Goal: Transaction & Acquisition: Purchase product/service

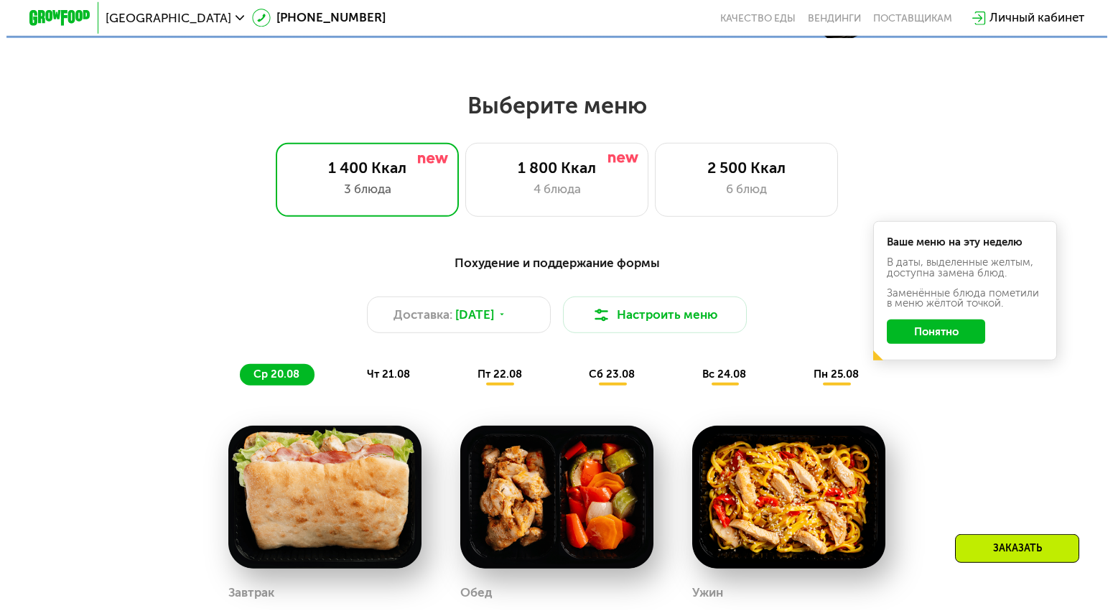
scroll to position [586, 0]
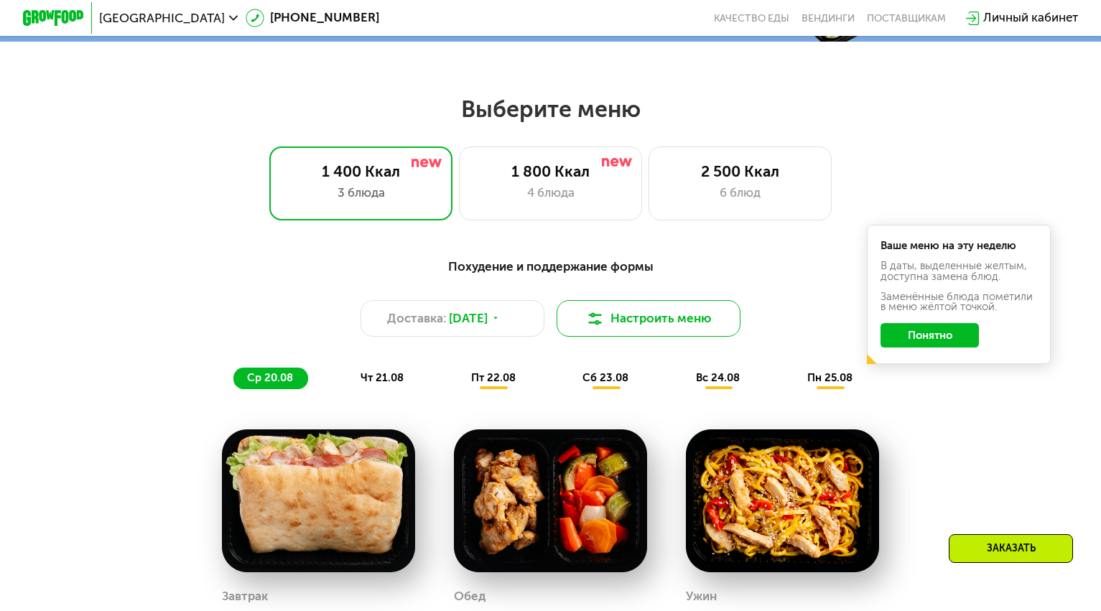
click at [620, 331] on button "Настроить меню" at bounding box center [648, 318] width 184 height 37
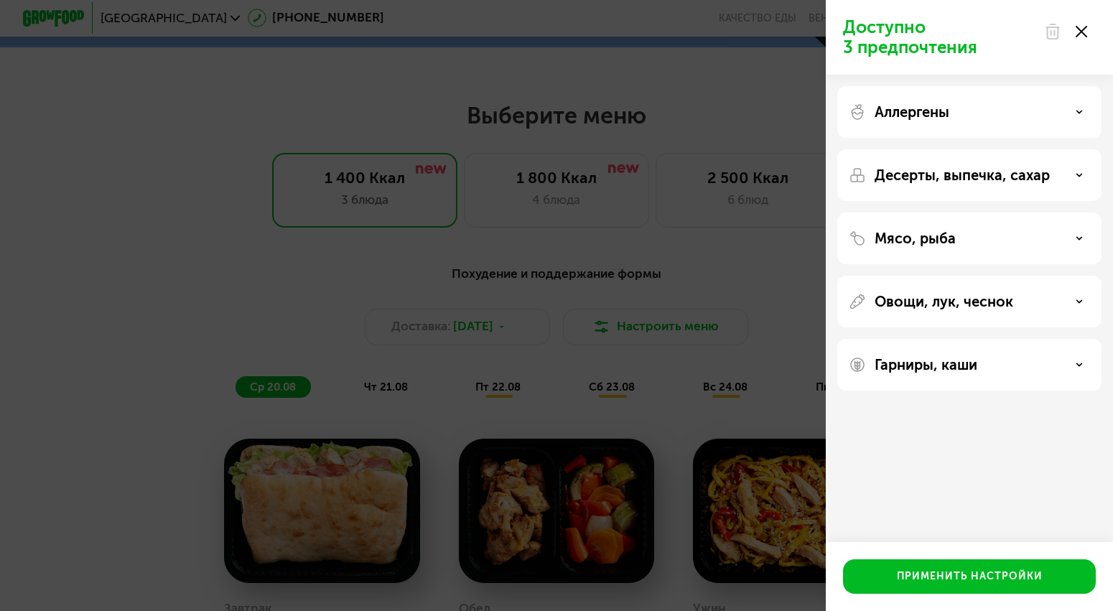
click at [923, 119] on p "Аллергены" at bounding box center [912, 111] width 75 height 17
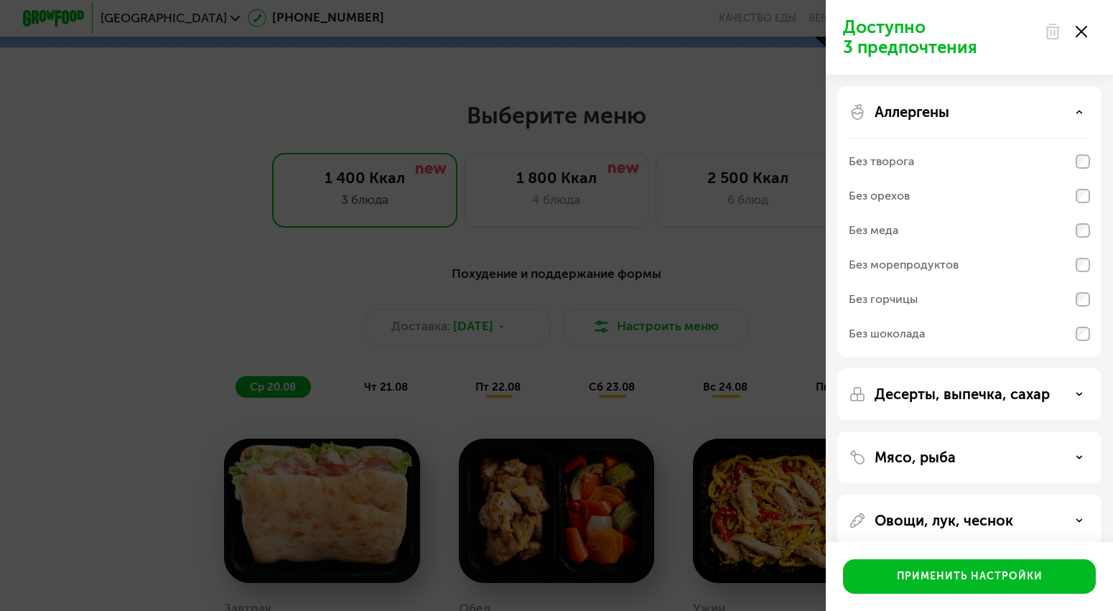
click at [906, 334] on div "Без шоколада" at bounding box center [887, 333] width 76 height 17
click at [906, 115] on p "Аллергены" at bounding box center [912, 111] width 75 height 17
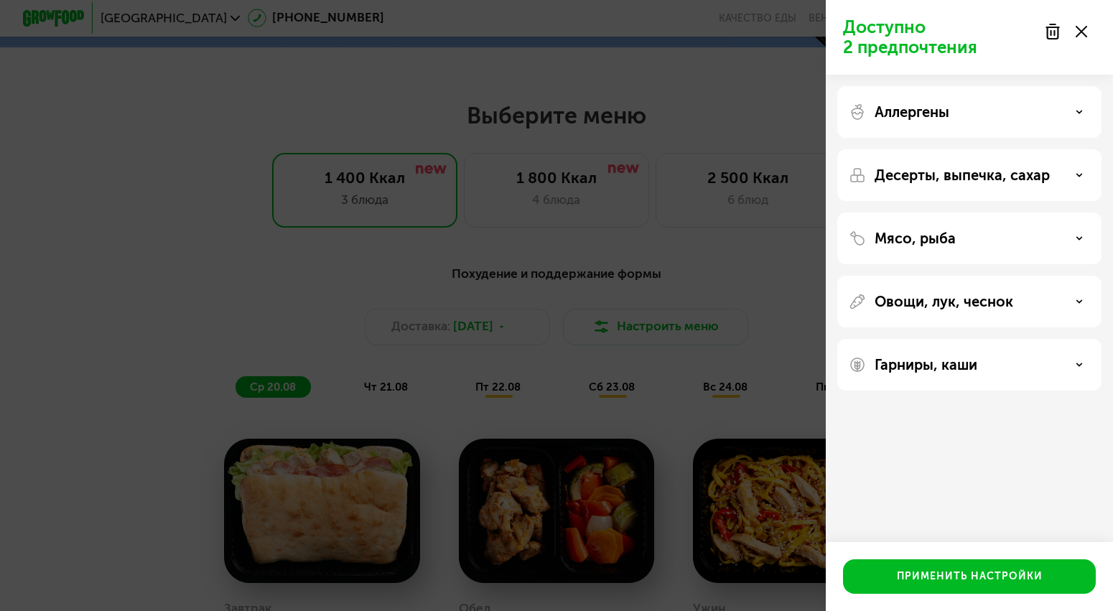
click at [924, 168] on p "Десерты, выпечка, сахар" at bounding box center [962, 175] width 175 height 17
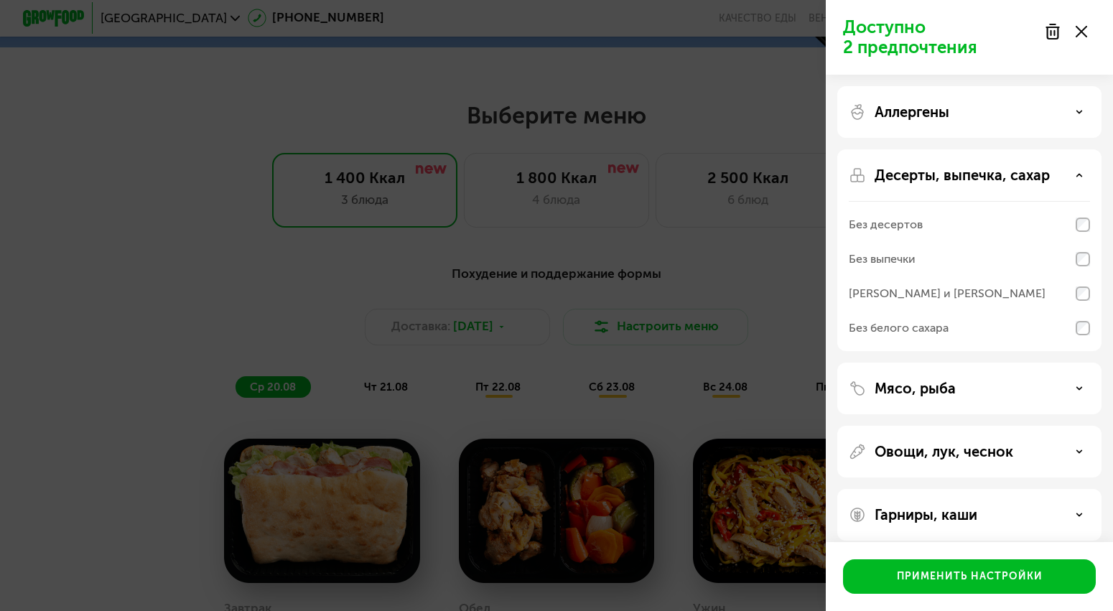
click at [889, 258] on div "Без выпечки" at bounding box center [882, 259] width 67 height 17
click at [893, 328] on div "Без белого сахара" at bounding box center [899, 328] width 100 height 17
click at [885, 174] on p "Десерты, выпечка, сахар" at bounding box center [962, 175] width 175 height 17
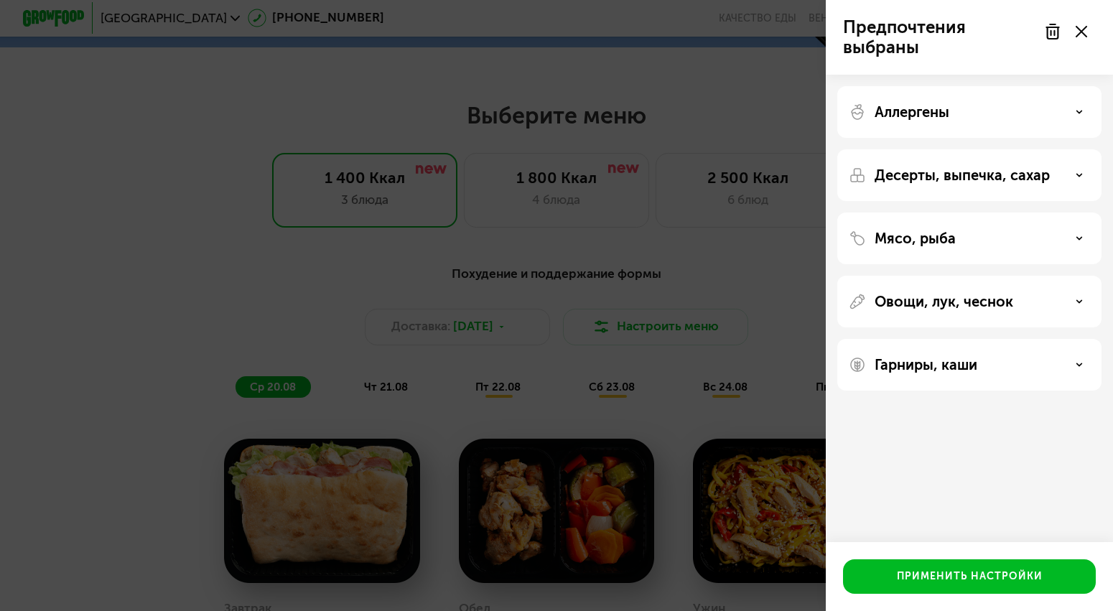
click at [926, 241] on p "Мясо, рыба" at bounding box center [915, 238] width 81 height 17
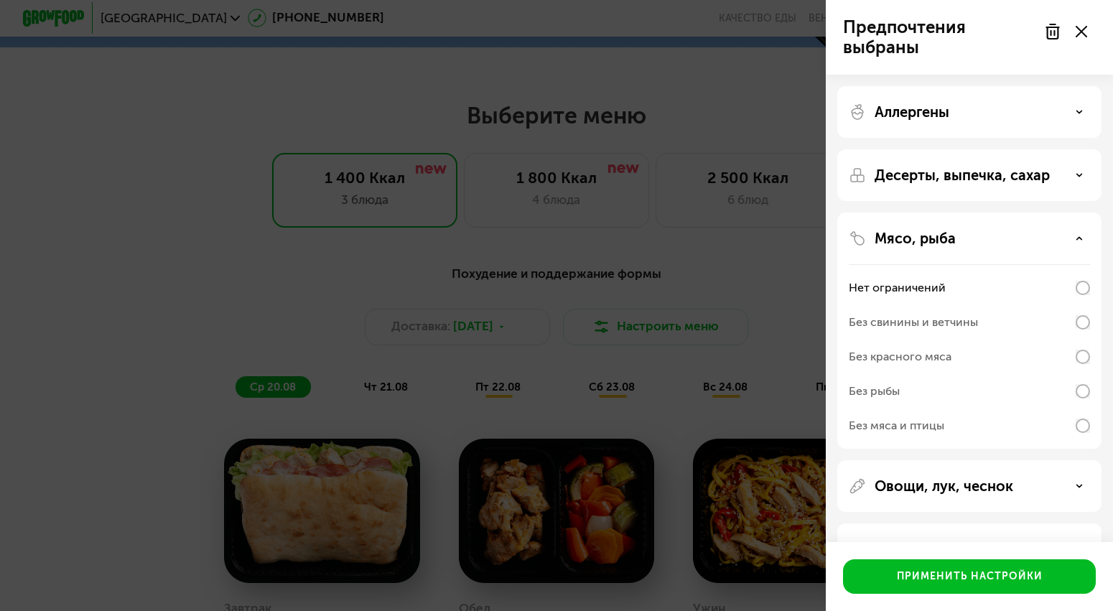
click at [926, 241] on p "Мясо, рыба" at bounding box center [915, 238] width 81 height 17
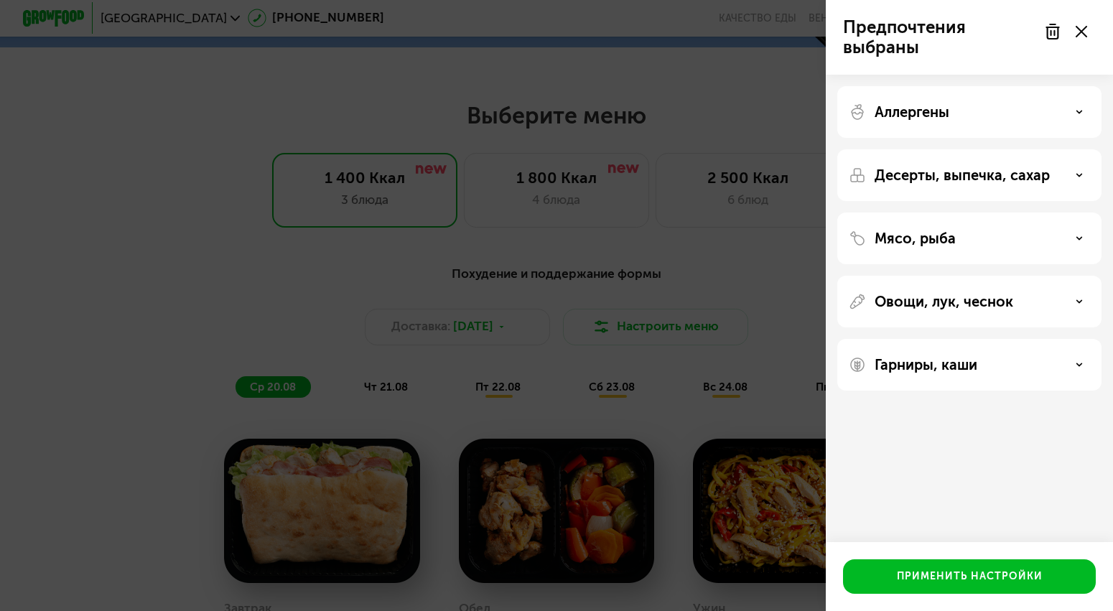
click at [928, 301] on p "Овощи, лук, чеснок" at bounding box center [944, 301] width 139 height 17
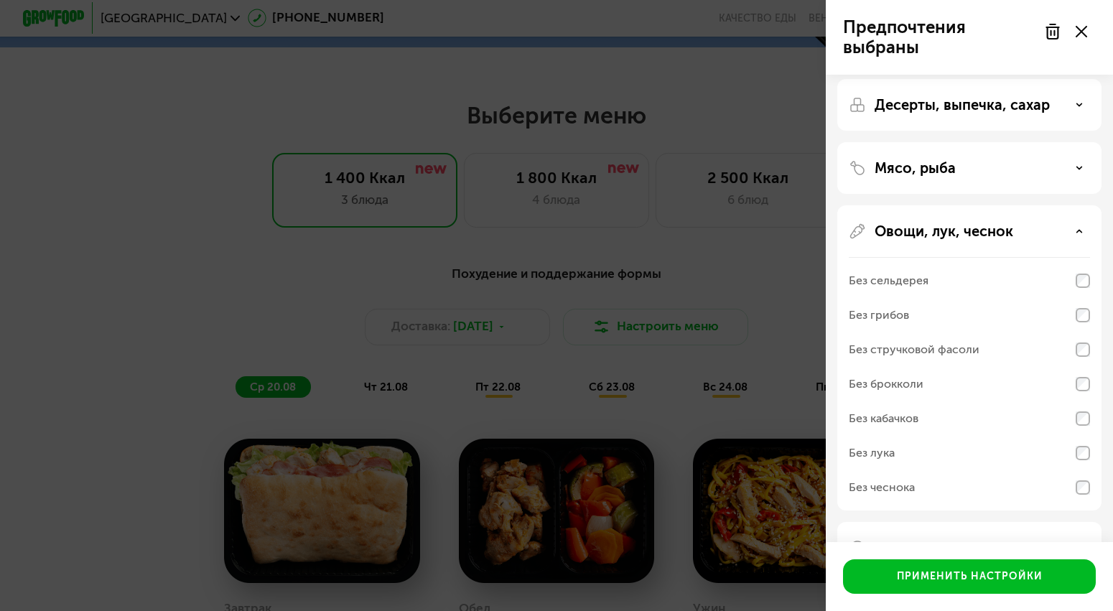
scroll to position [86, 0]
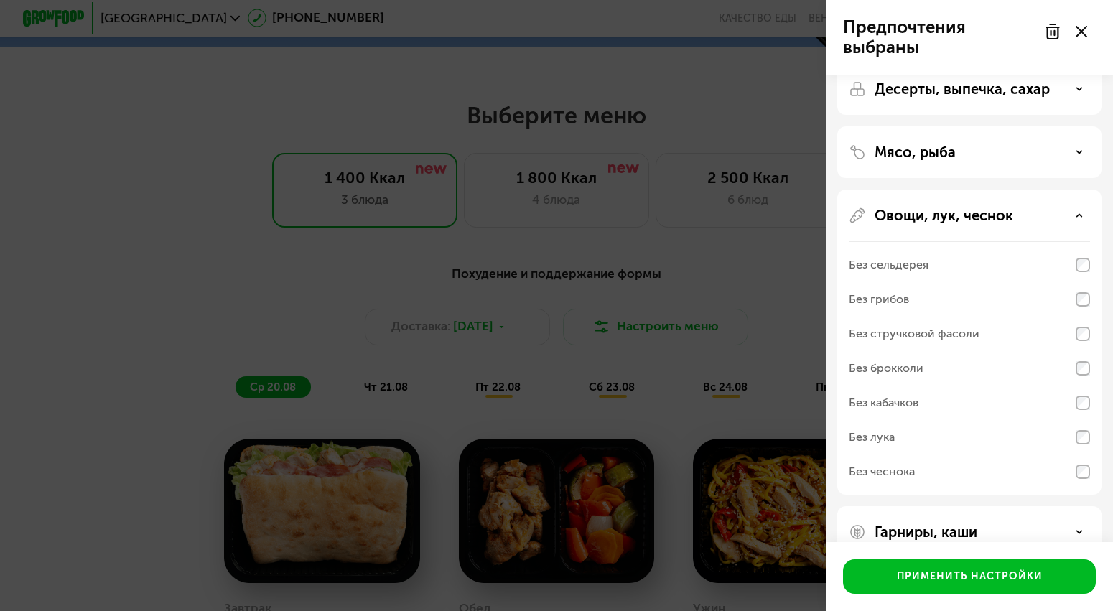
click at [944, 218] on p "Овощи, лук, чеснок" at bounding box center [944, 215] width 139 height 17
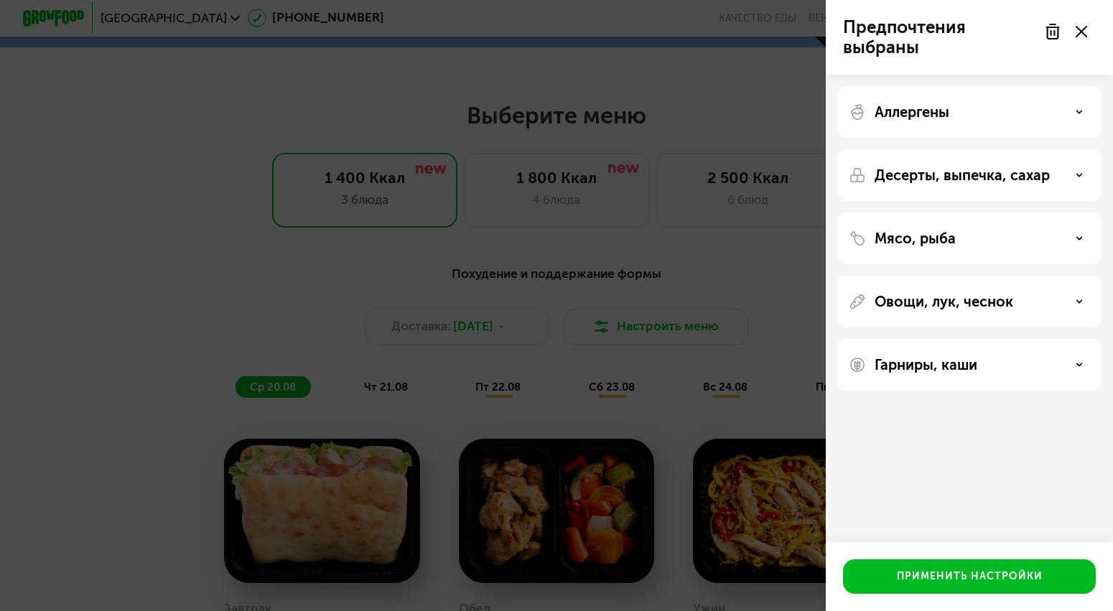
click at [951, 375] on div "Гарниры, каши" at bounding box center [969, 365] width 264 height 52
click at [905, 363] on p "Гарниры, каши" at bounding box center [926, 364] width 103 height 17
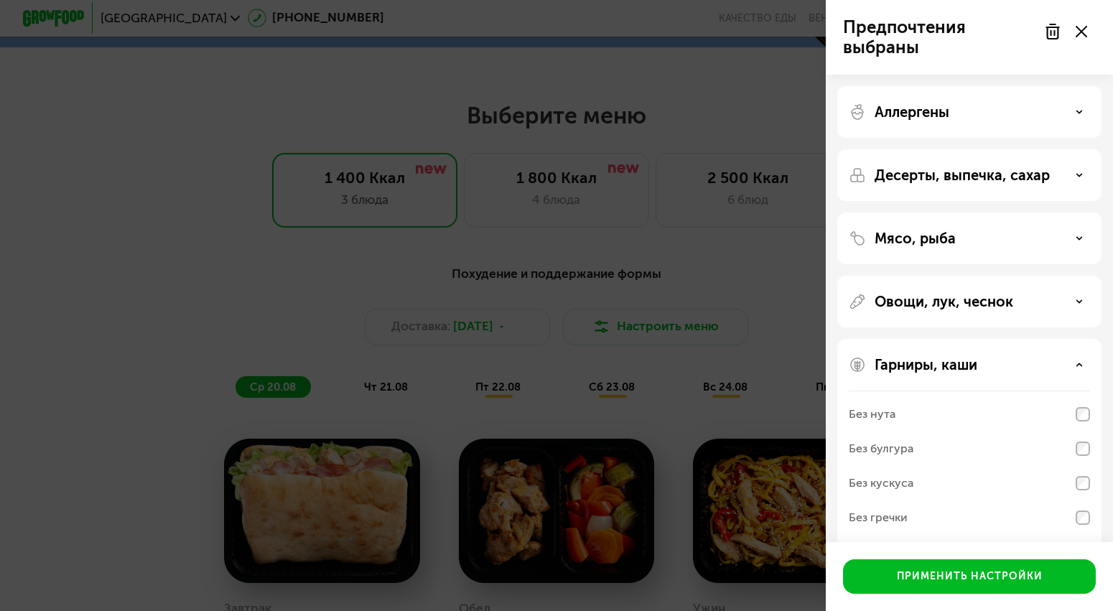
scroll to position [47, 0]
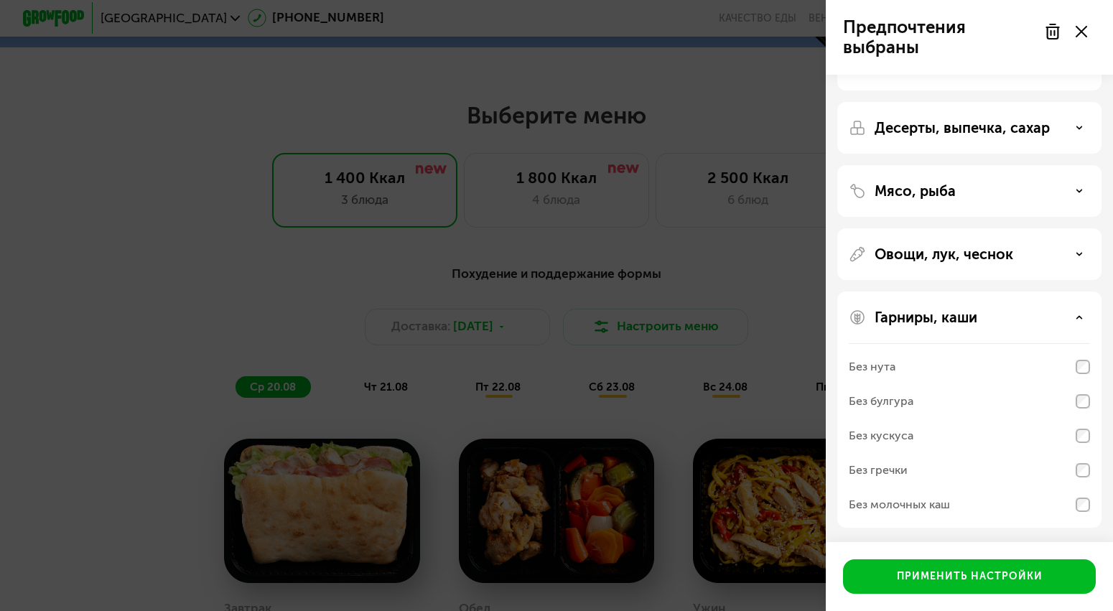
click at [908, 508] on div "Без молочных каш" at bounding box center [899, 504] width 101 height 17
click at [923, 505] on div "Без молочных каш" at bounding box center [899, 504] width 101 height 17
click at [964, 309] on p "Гарниры, каши" at bounding box center [926, 317] width 103 height 17
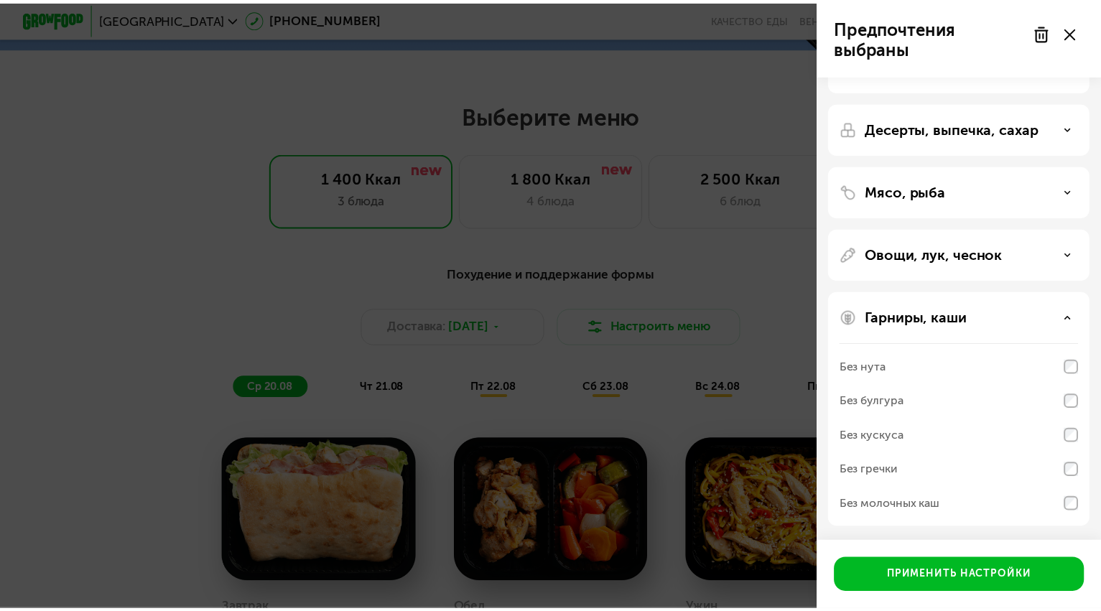
scroll to position [0, 0]
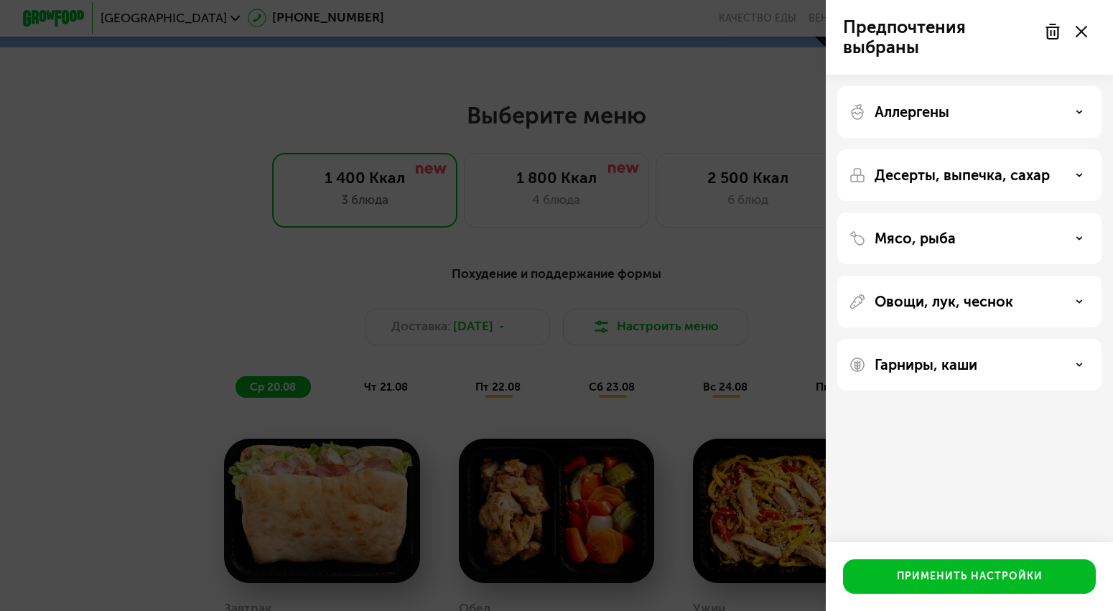
click at [979, 367] on div "Гарниры, каши" at bounding box center [969, 364] width 241 height 17
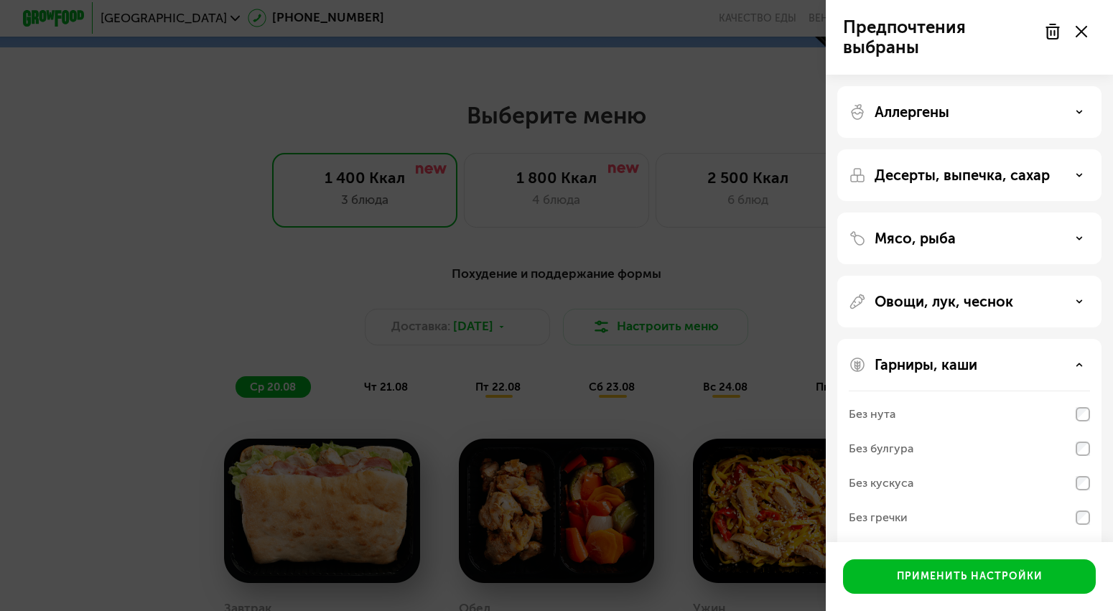
click at [979, 367] on div "Гарниры, каши" at bounding box center [969, 364] width 241 height 17
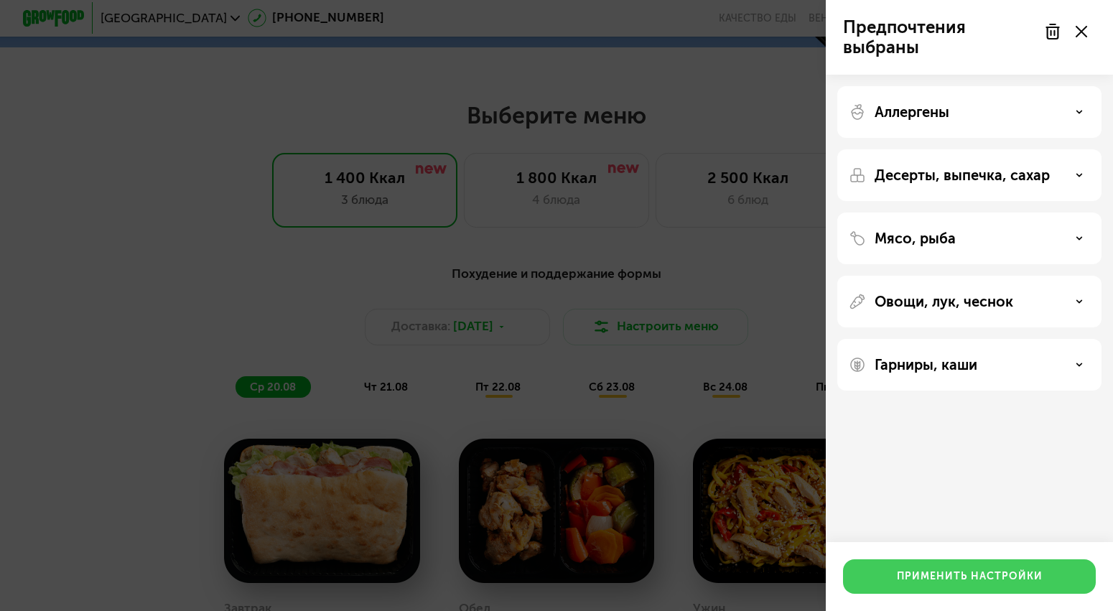
click at [977, 571] on div "Применить настройки" at bounding box center [970, 576] width 146 height 14
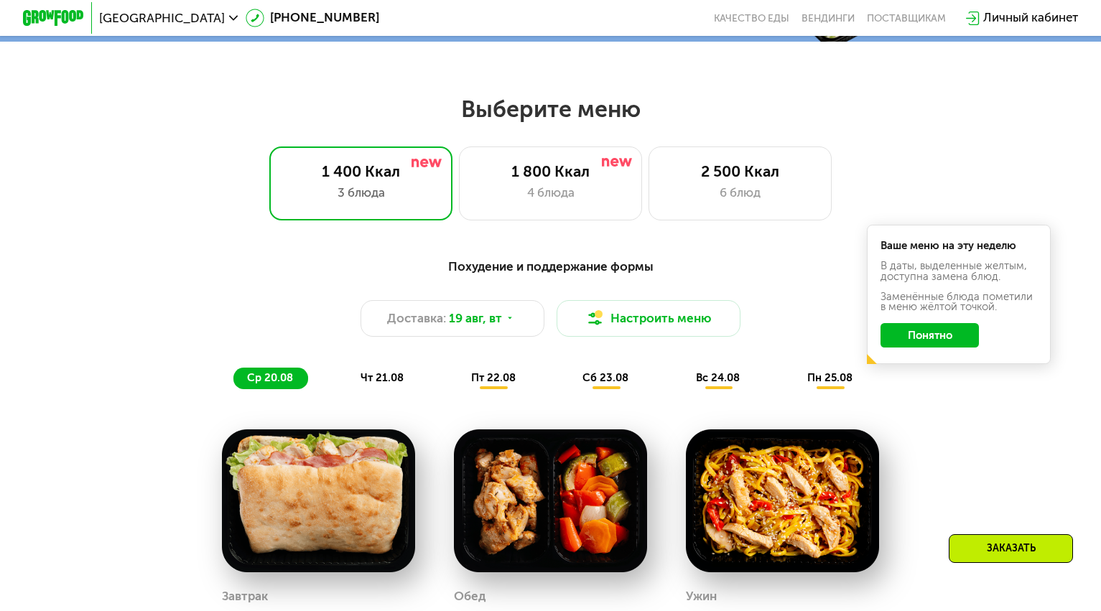
click at [948, 340] on button "Понятно" at bounding box center [929, 335] width 98 height 24
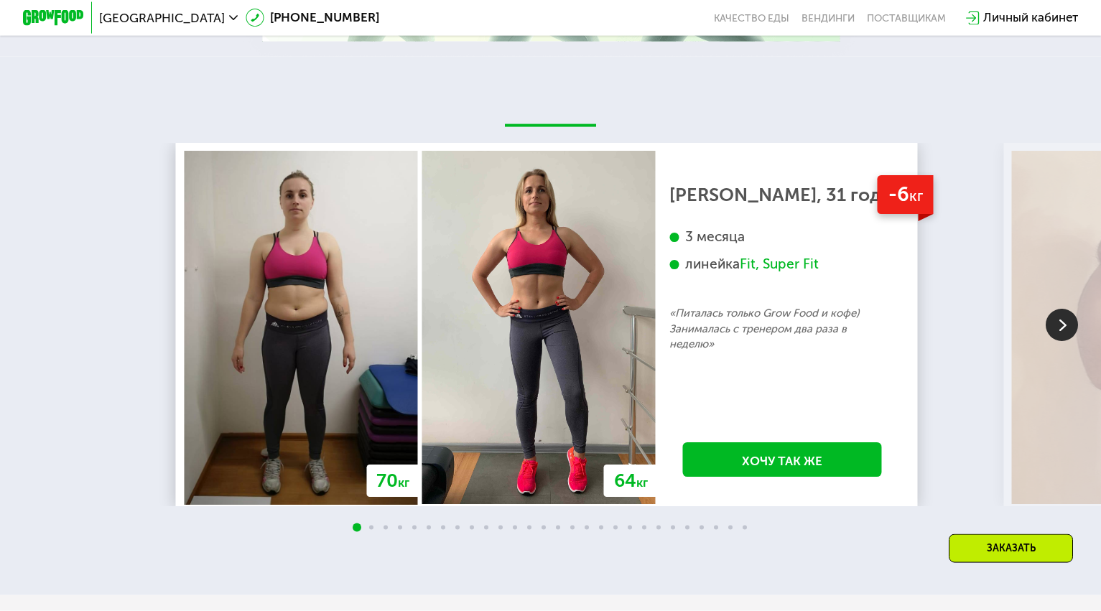
scroll to position [2417, 0]
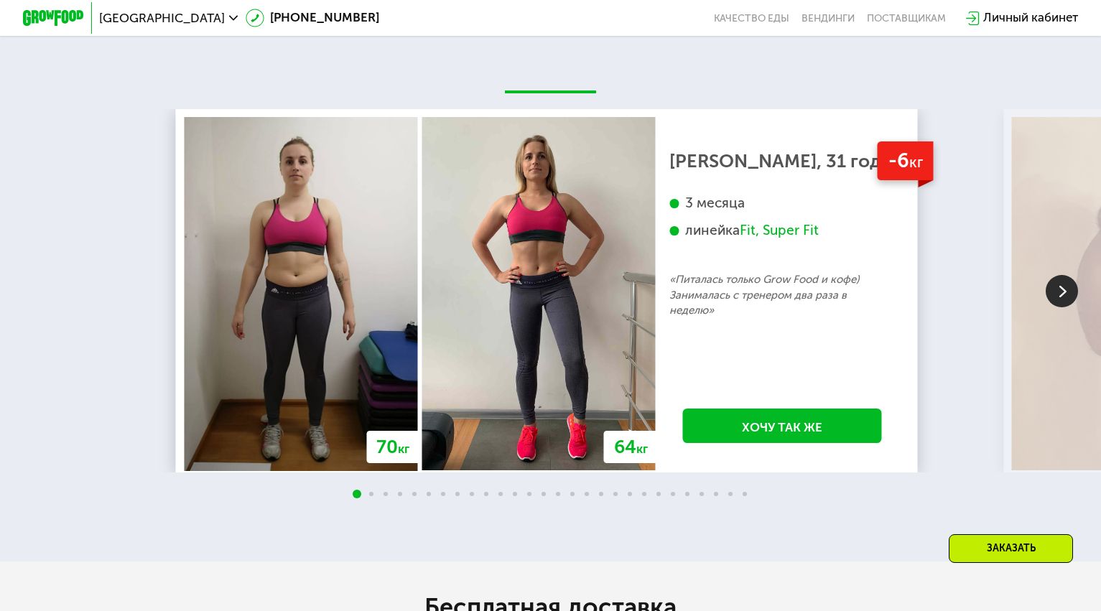
click at [1070, 307] on img at bounding box center [1061, 291] width 32 height 32
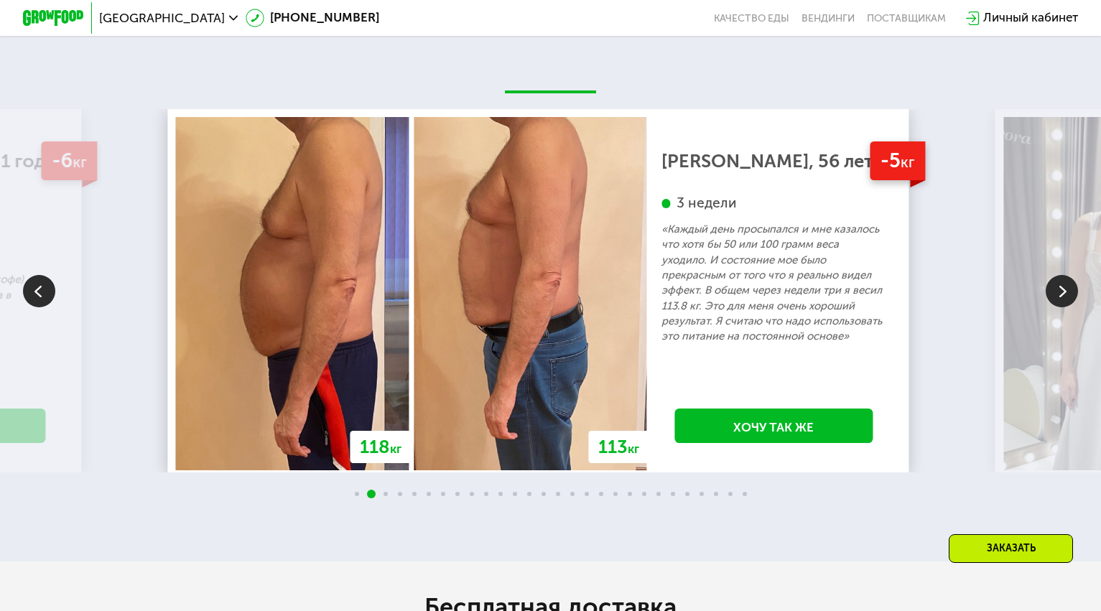
click at [1066, 307] on img at bounding box center [1061, 291] width 32 height 32
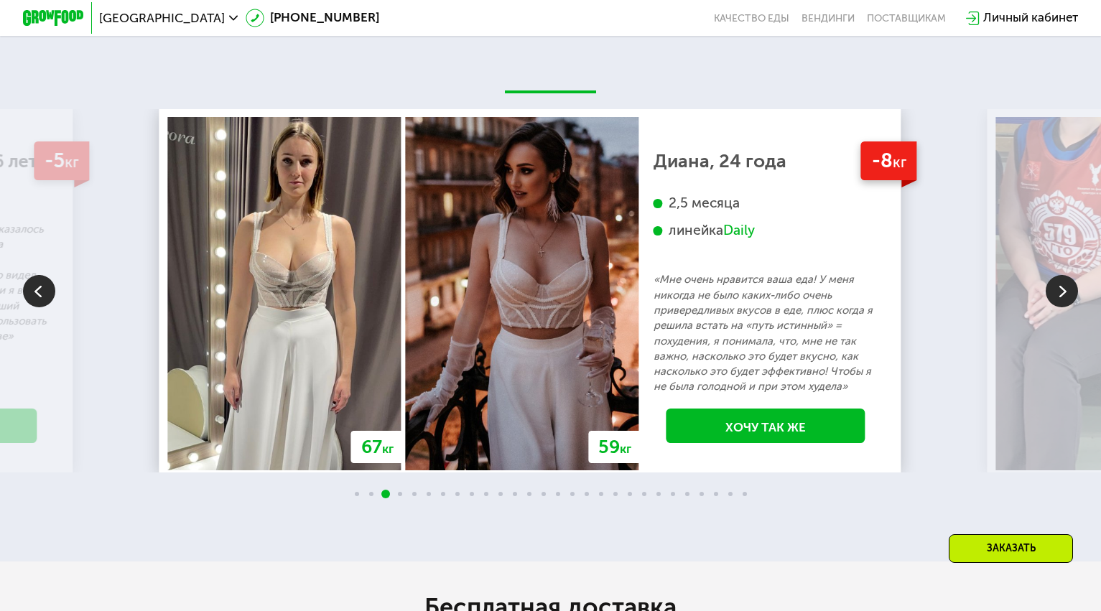
click at [1055, 307] on img at bounding box center [1061, 291] width 32 height 32
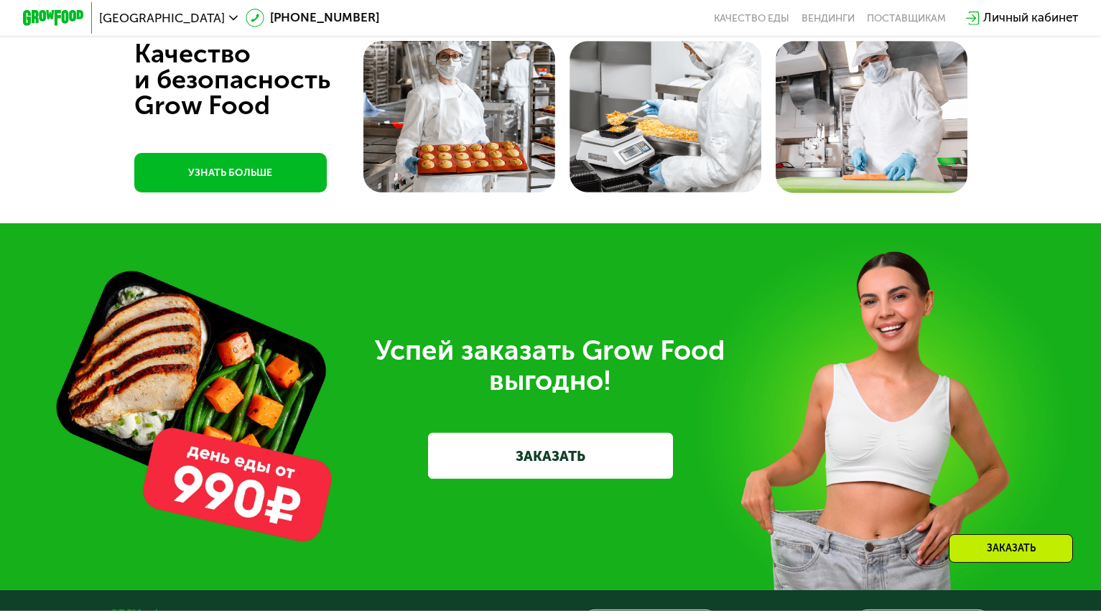
scroll to position [4028, 0]
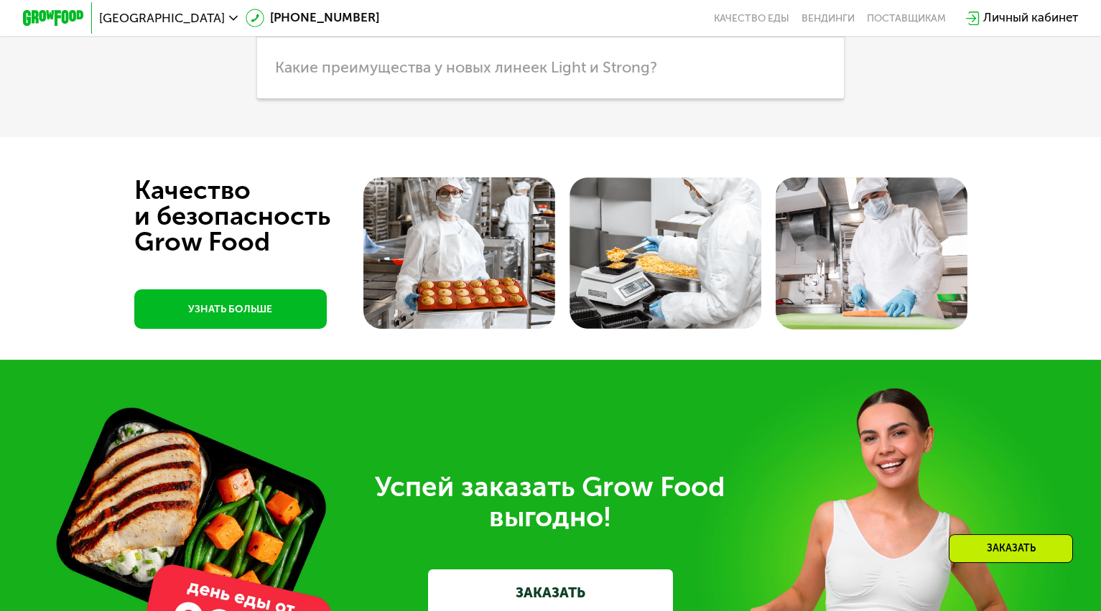
scroll to position [3882, 0]
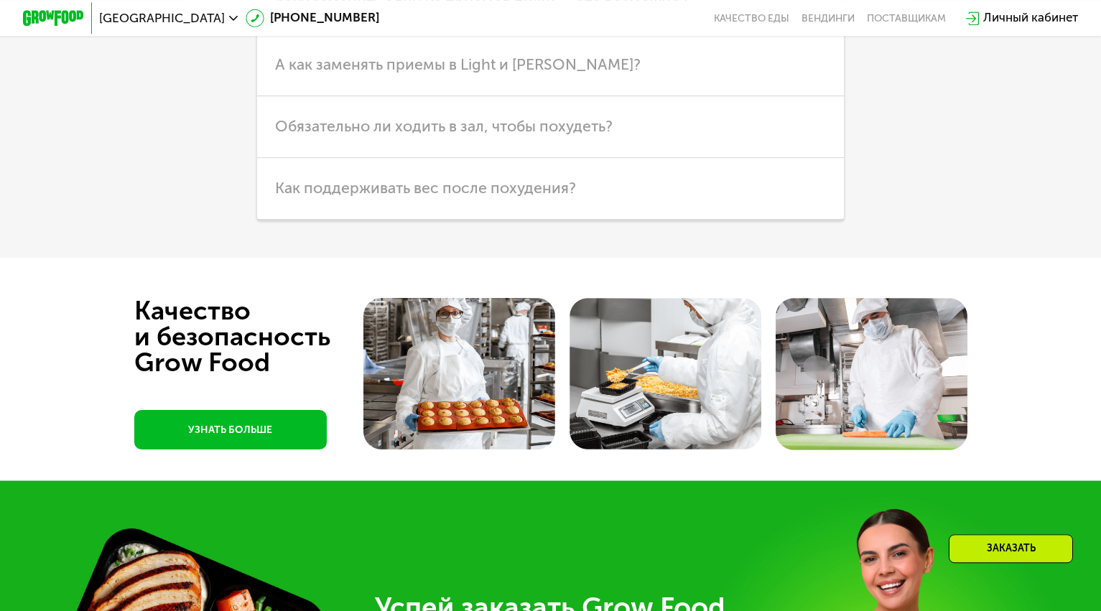
scroll to position [4102, 0]
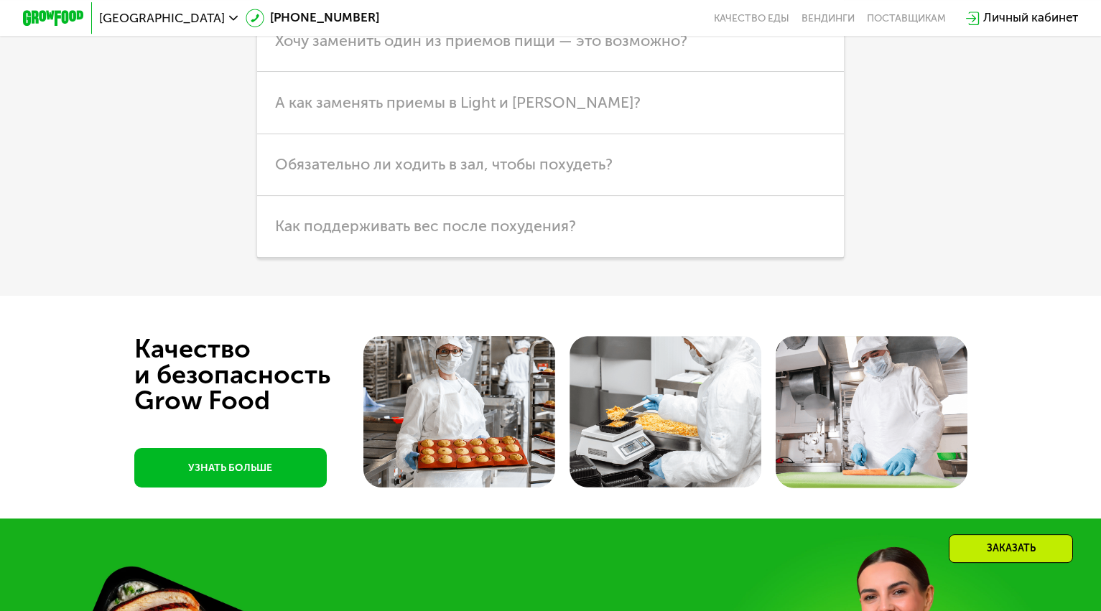
scroll to position [4175, 0]
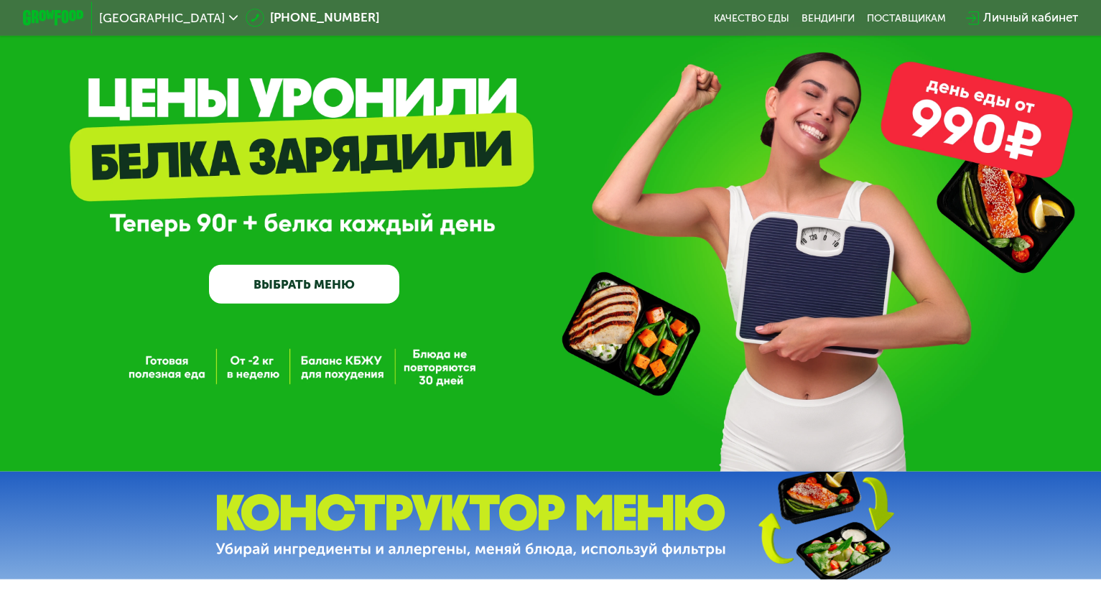
scroll to position [0, 0]
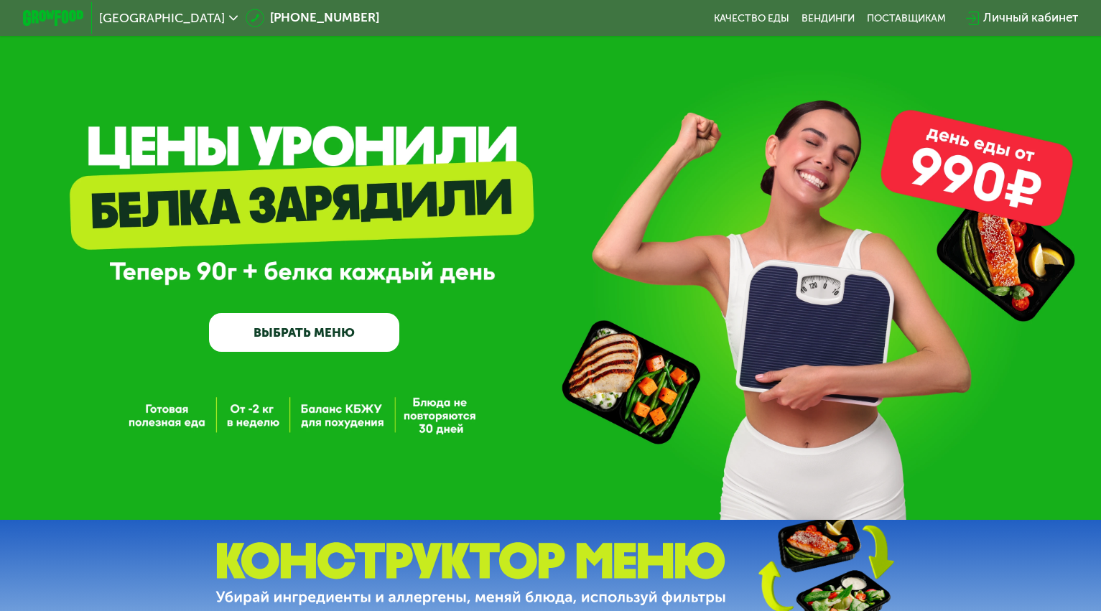
click at [301, 333] on link "ВЫБРАТЬ МЕНЮ" at bounding box center [304, 332] width 190 height 38
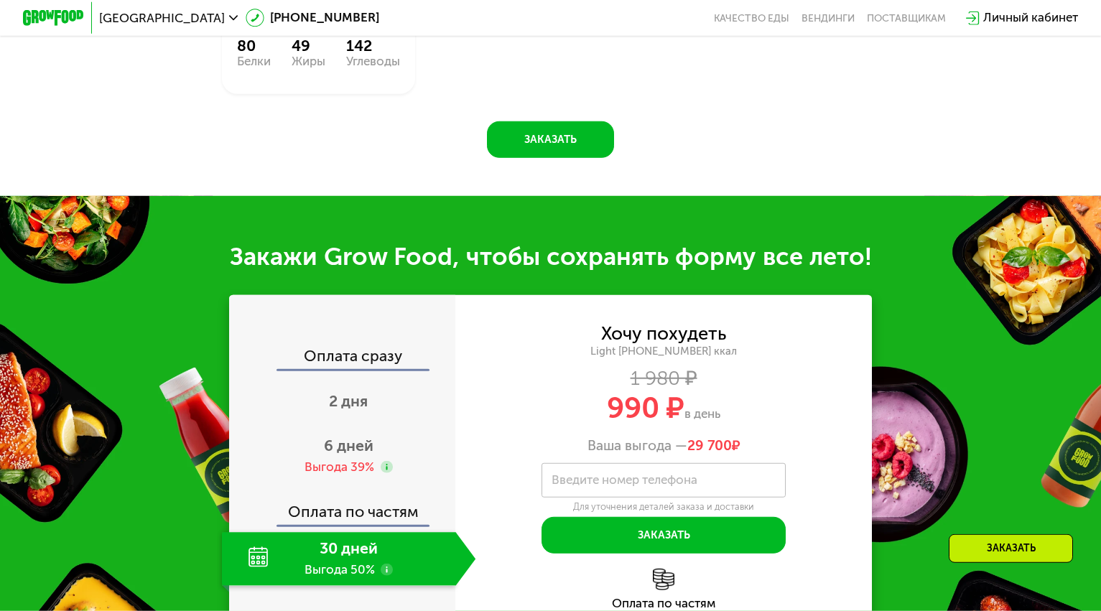
scroll to position [1529, 0]
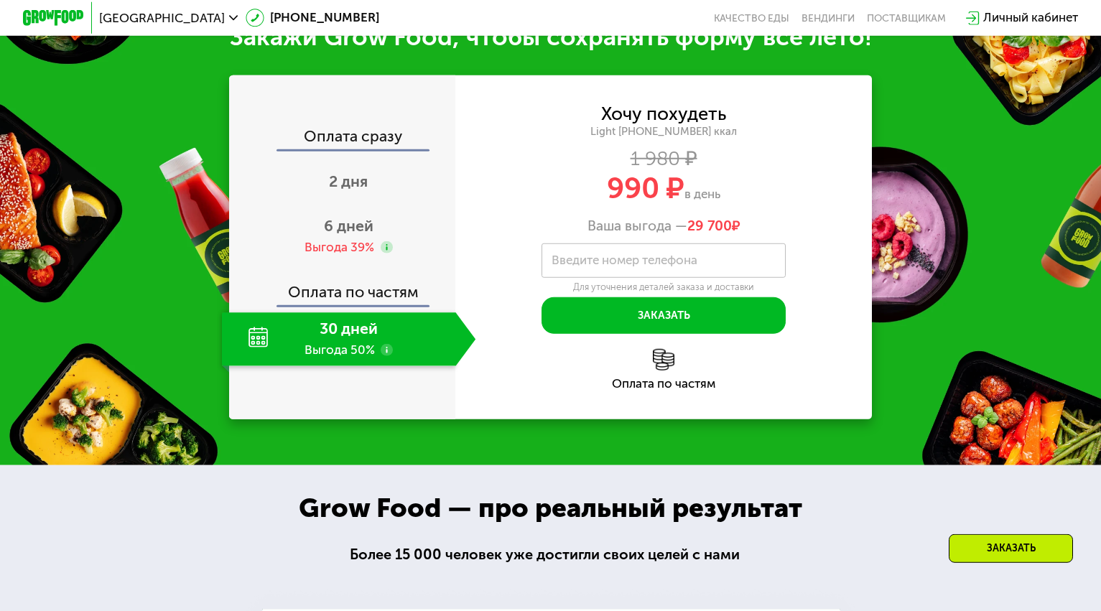
click at [382, 356] on use at bounding box center [387, 350] width 12 height 12
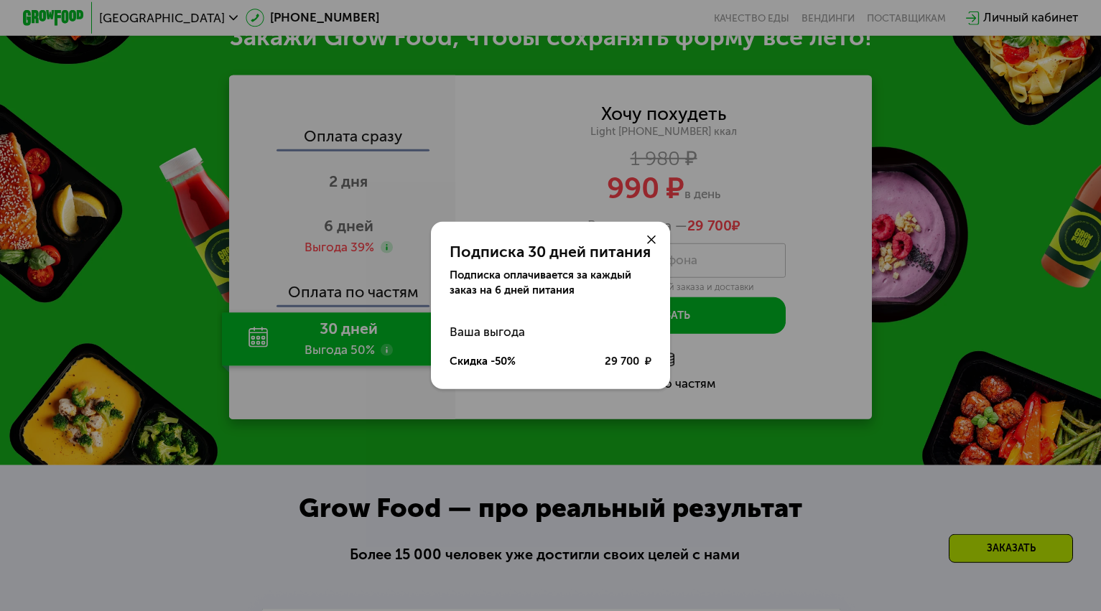
click at [653, 237] on icon at bounding box center [651, 240] width 9 height 9
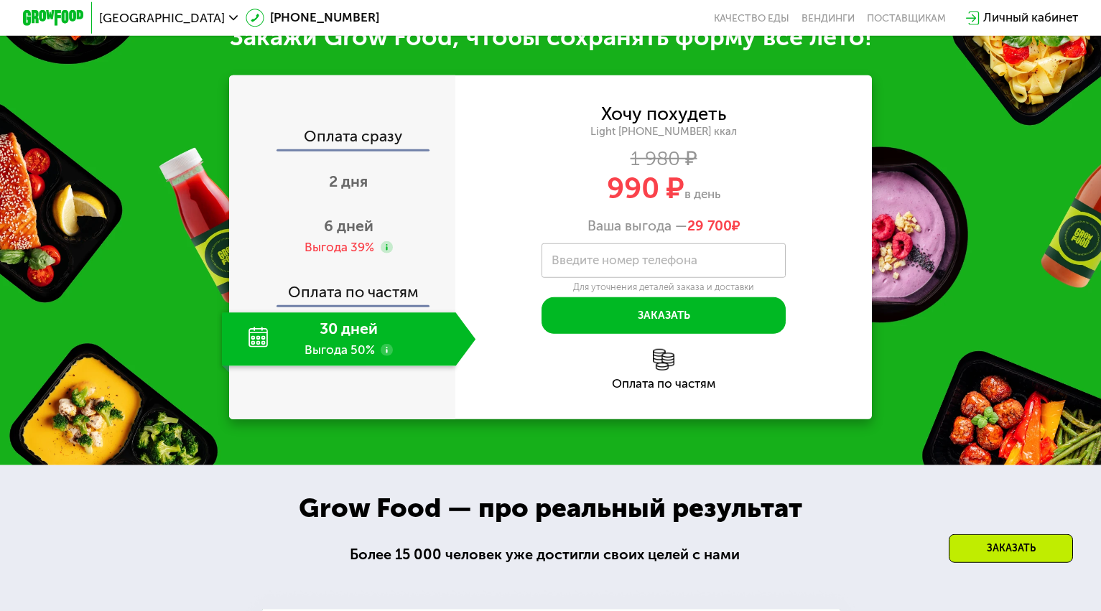
click at [618, 139] on div "Light [PHONE_NUMBER] ккал" at bounding box center [663, 132] width 416 height 14
click at [663, 119] on div "Хочу похудеть" at bounding box center [663, 114] width 125 height 17
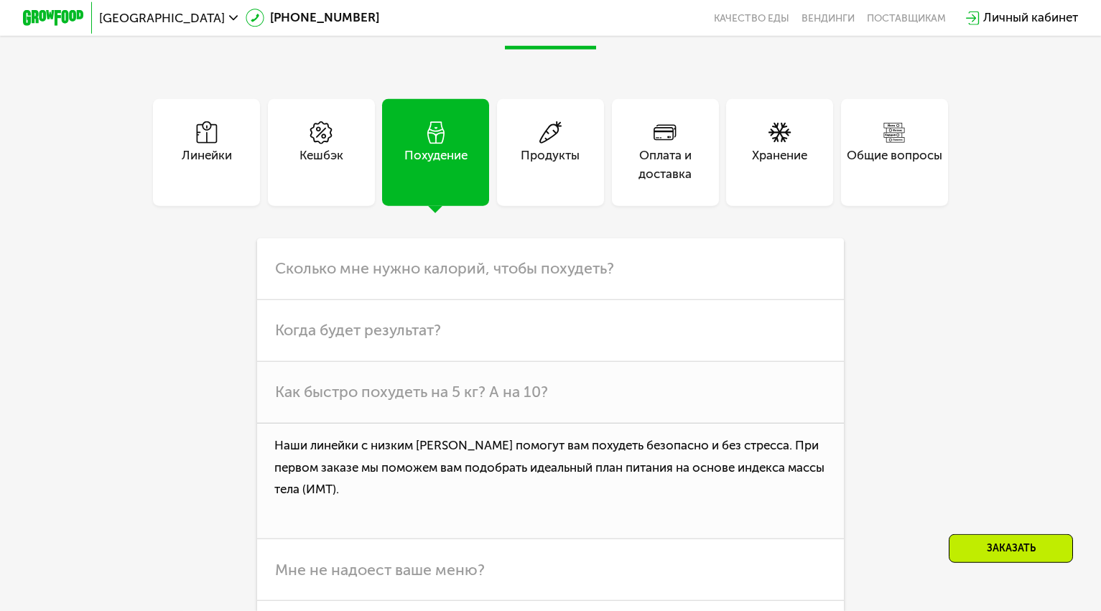
scroll to position [3800, 0]
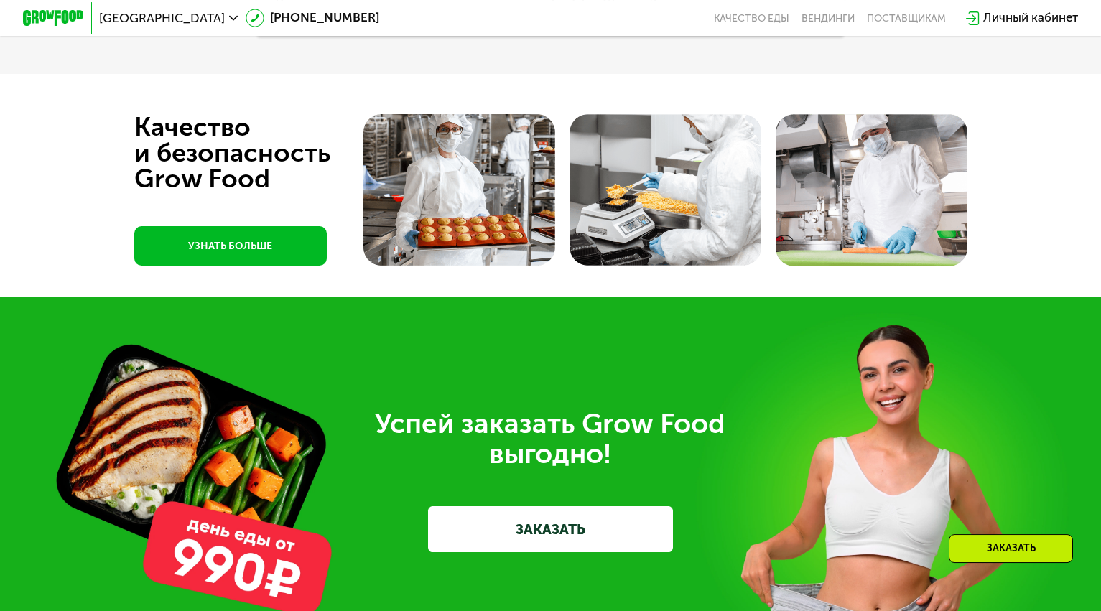
scroll to position [4093, 0]
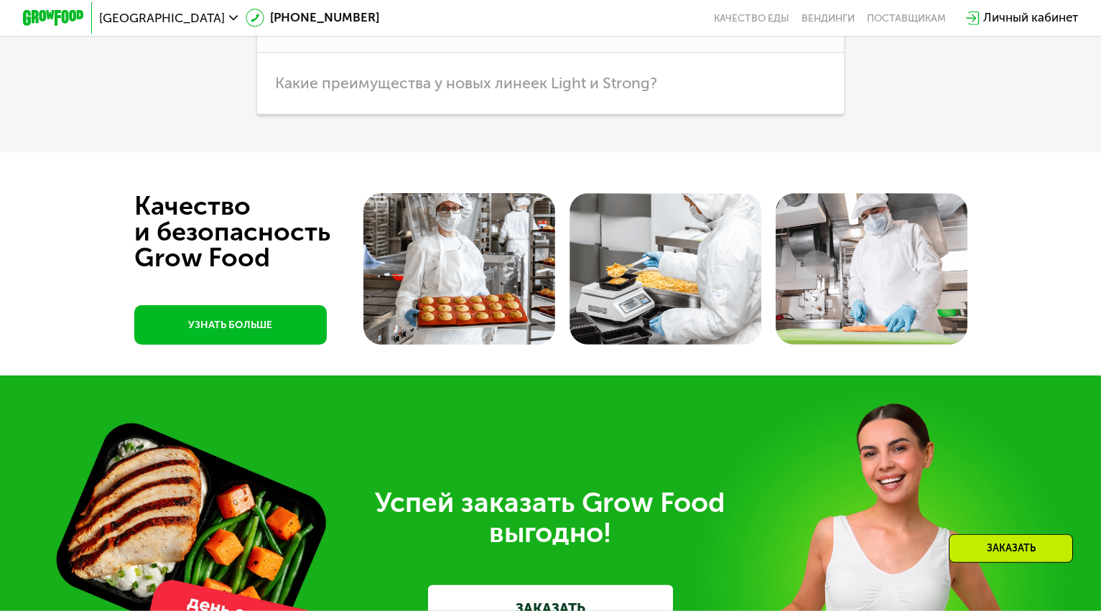
scroll to position [4166, 0]
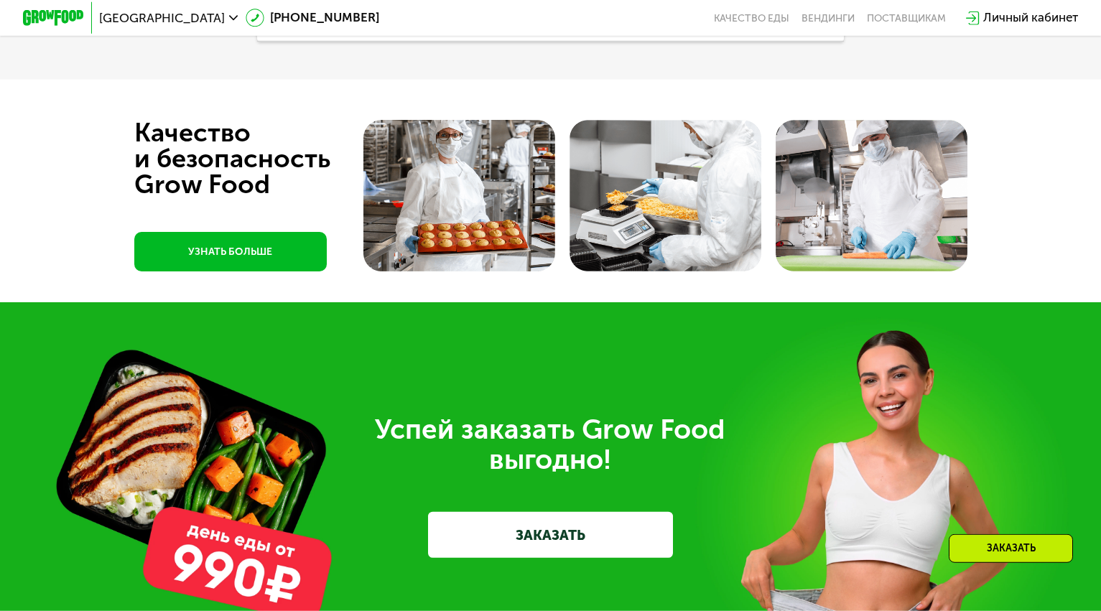
click at [567, 19] on span "Какие преимущества у новых линеек Light и Strong?" at bounding box center [466, 10] width 382 height 19
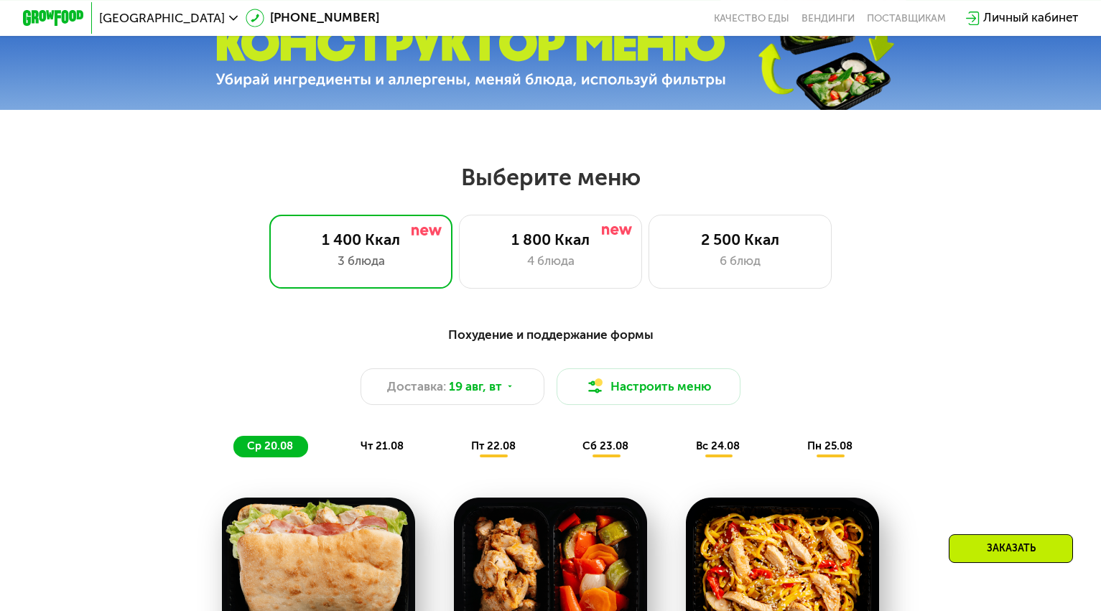
scroll to position [651, 0]
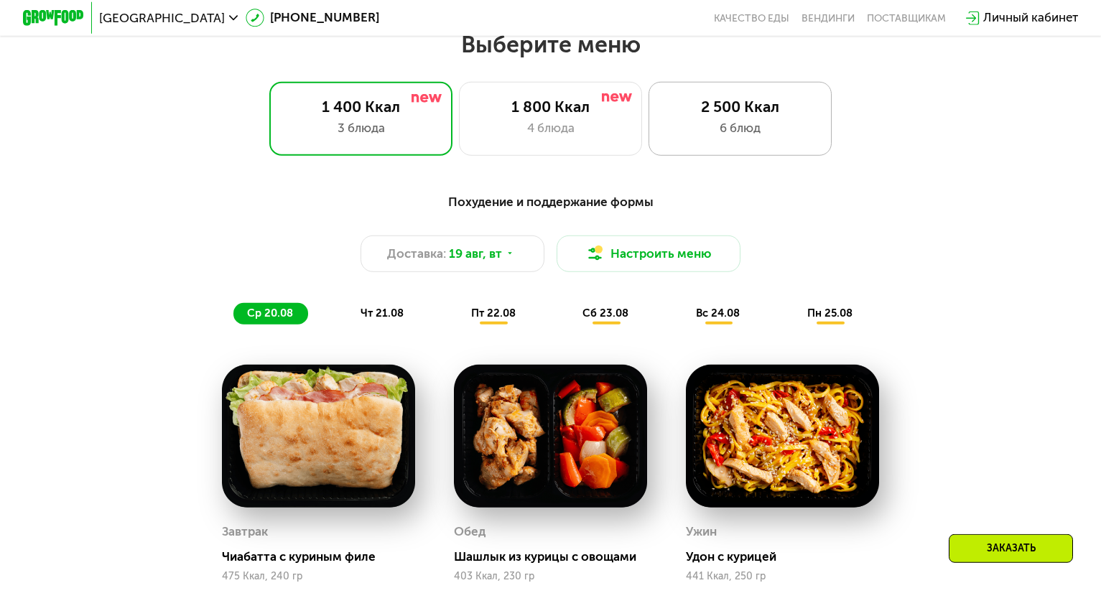
click at [730, 124] on div "2 500 Ккал 6 блюд" at bounding box center [740, 118] width 184 height 73
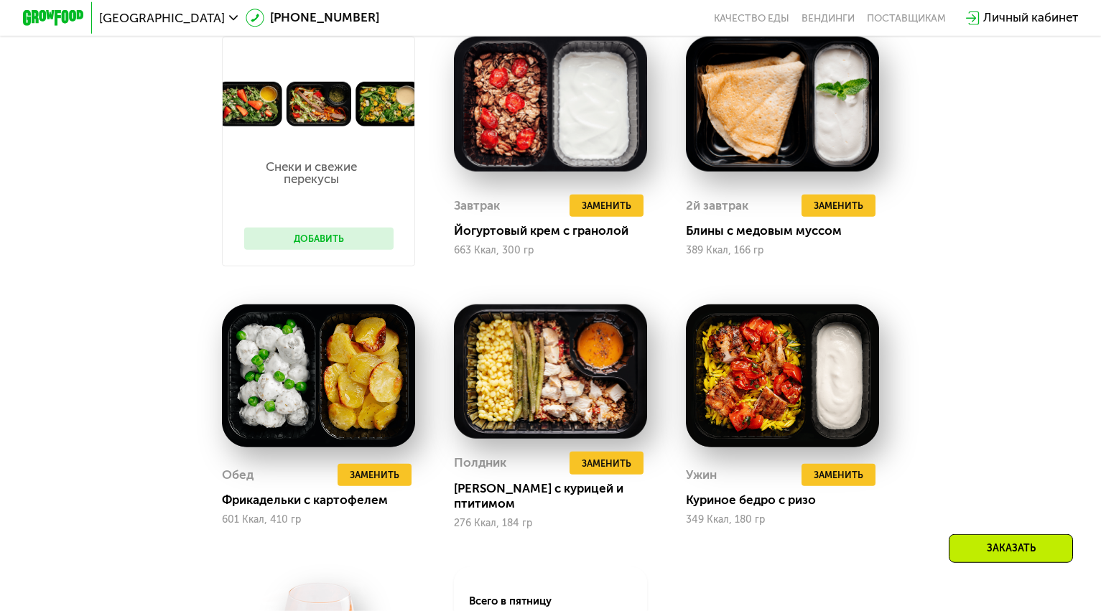
scroll to position [724, 0]
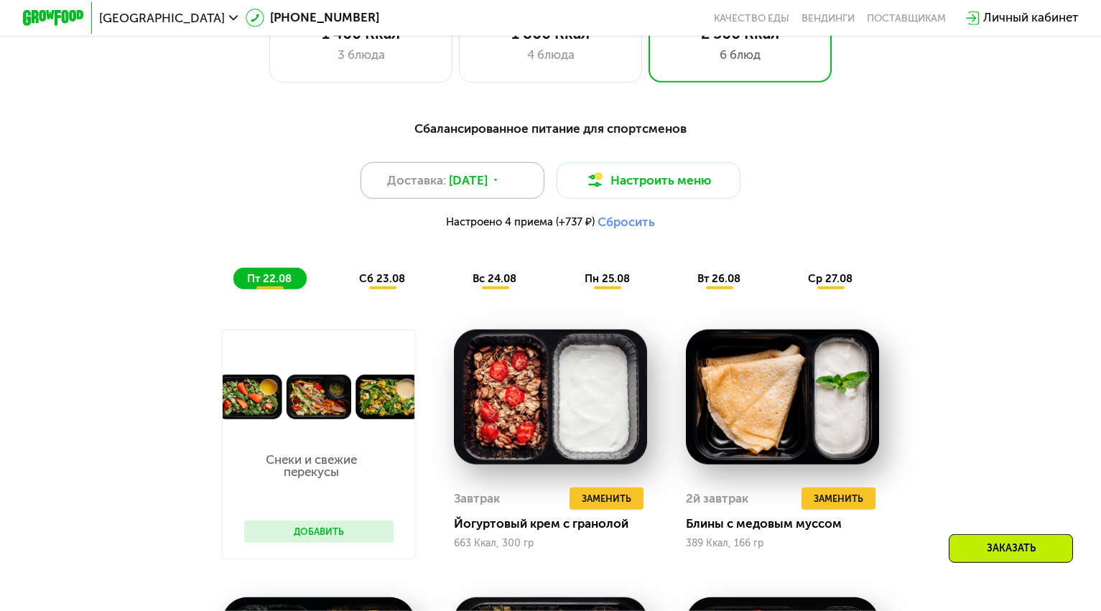
click at [488, 190] on span "[DATE]" at bounding box center [468, 181] width 39 height 19
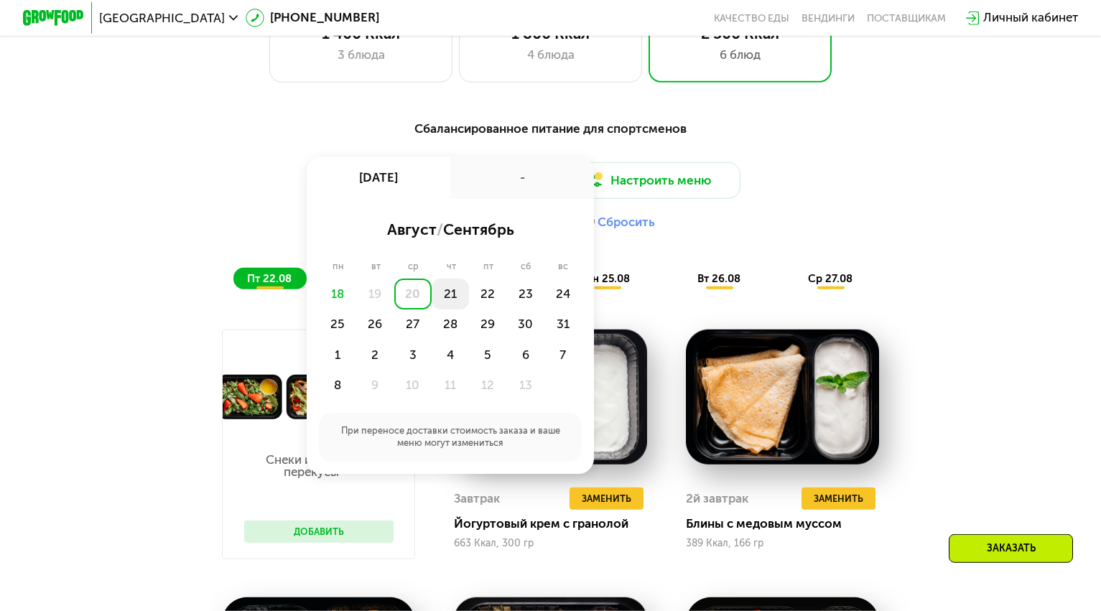
click at [469, 304] on div "21" at bounding box center [487, 294] width 37 height 31
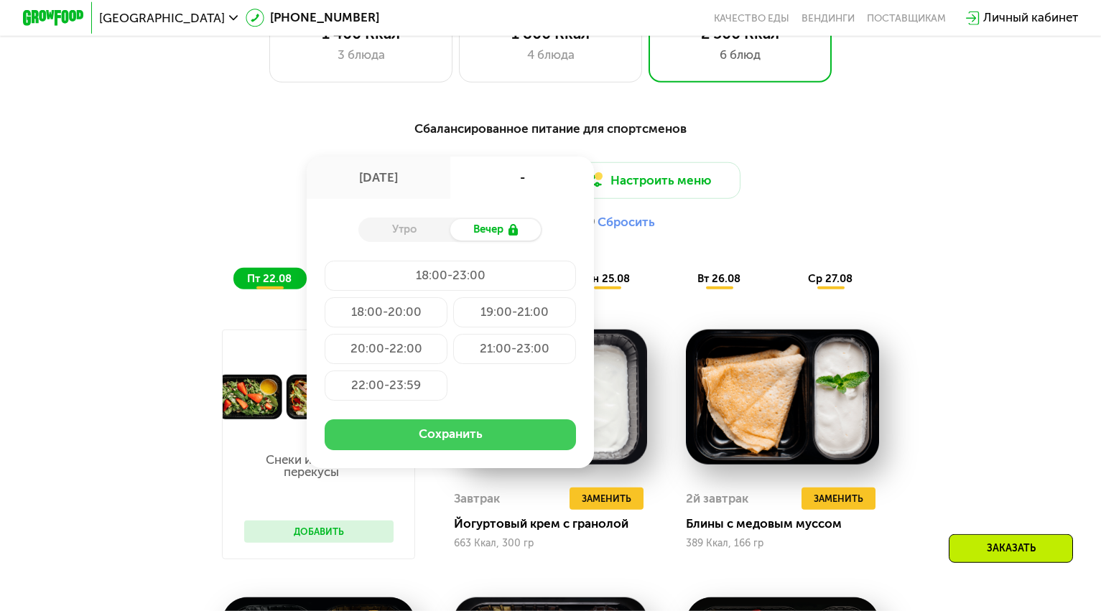
click at [421, 444] on button "Сохранить" at bounding box center [450, 434] width 251 height 31
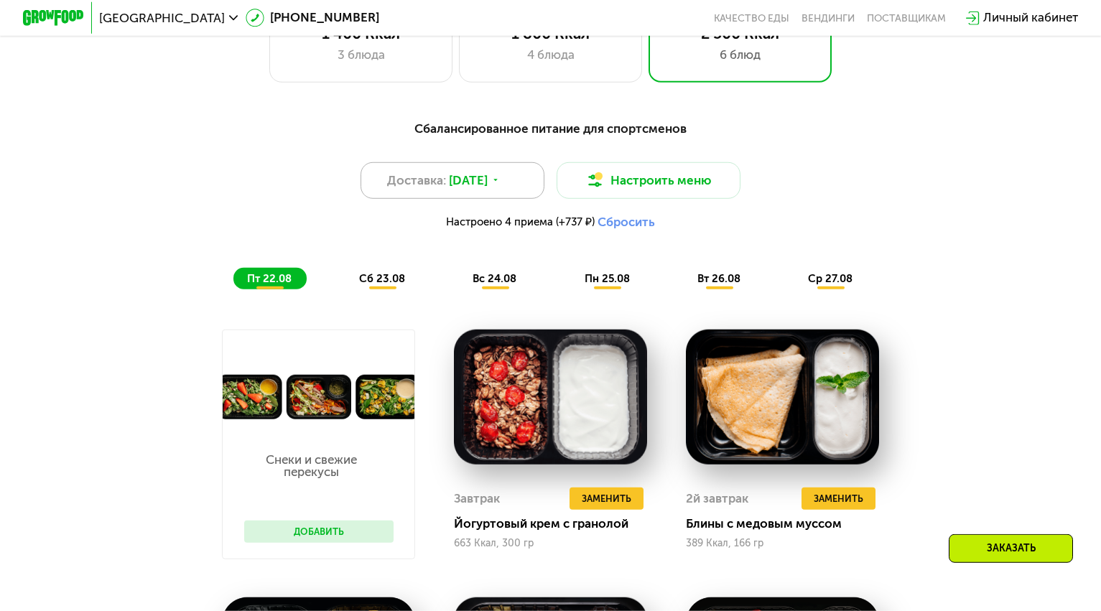
click at [462, 188] on span "[DATE]" at bounding box center [468, 181] width 39 height 19
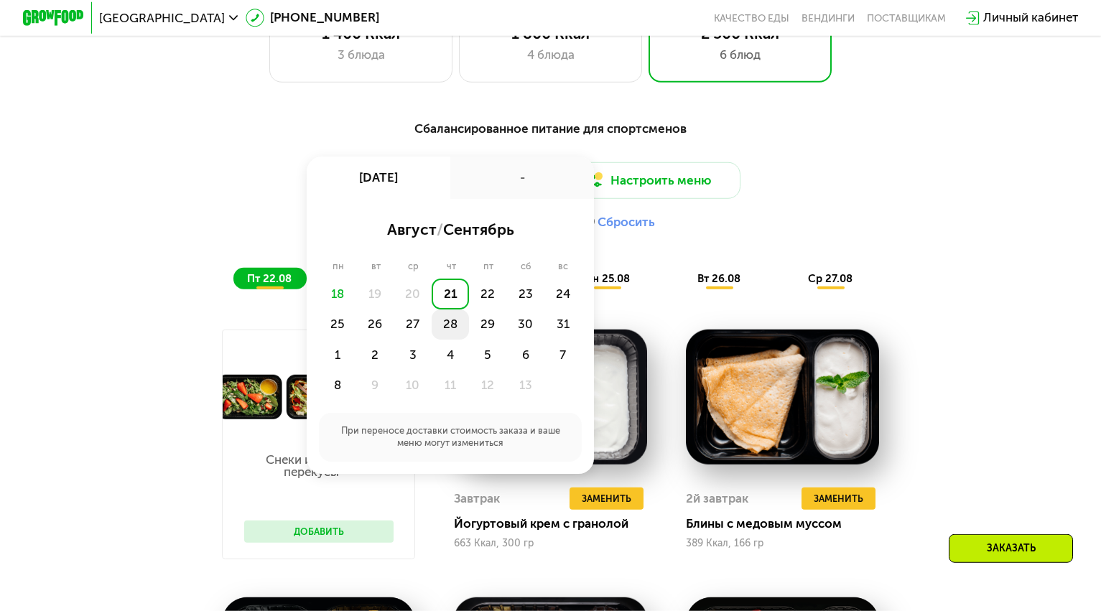
click at [469, 340] on div "28" at bounding box center [487, 324] width 37 height 31
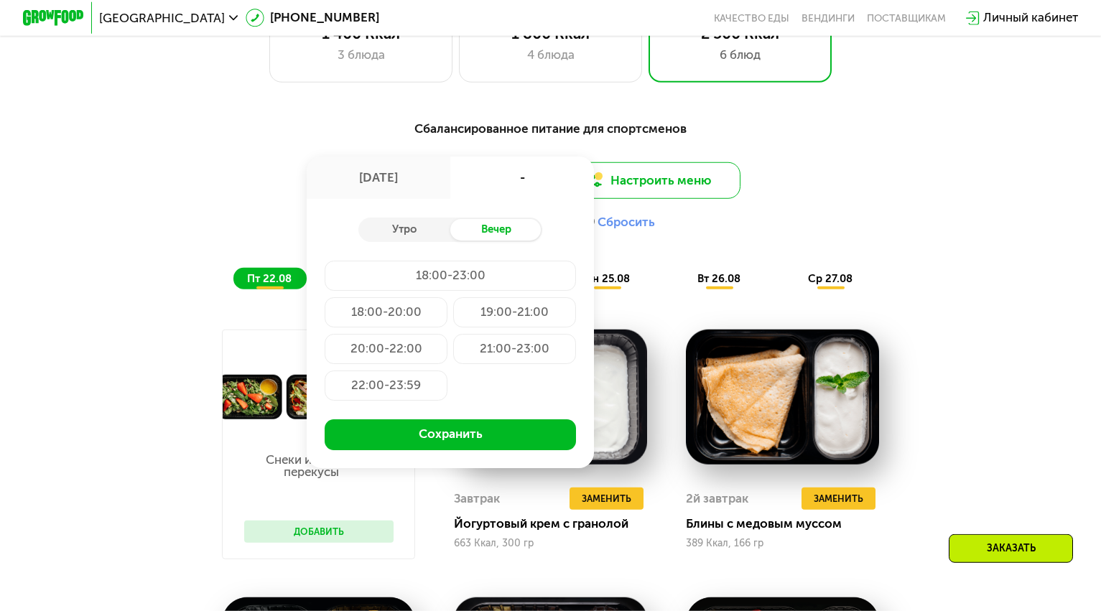
click at [628, 189] on button "Настроить меню" at bounding box center [648, 180] width 184 height 37
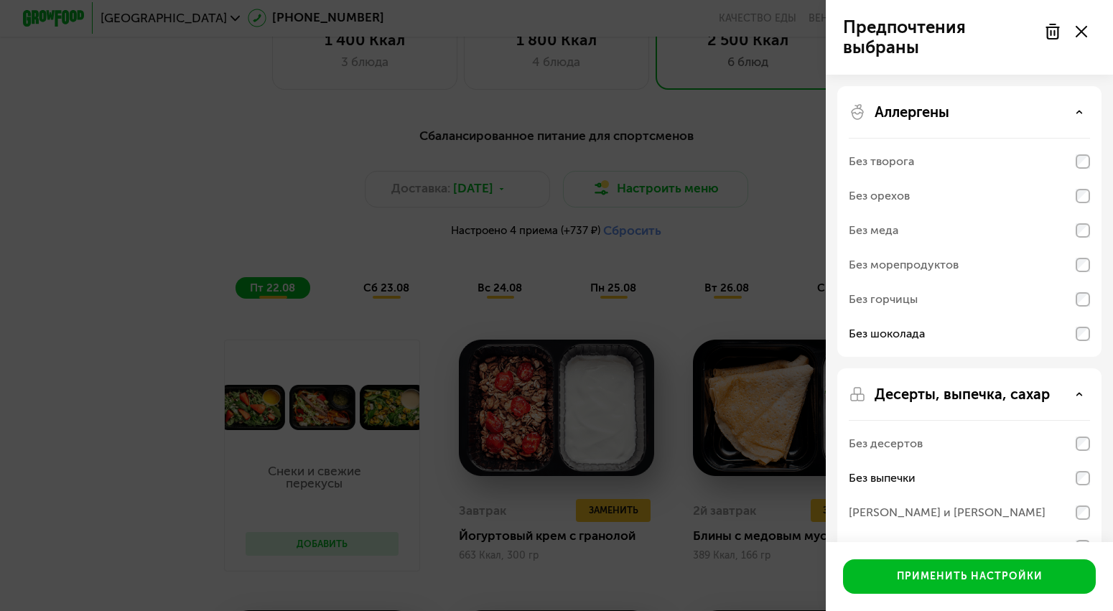
click at [1081, 34] on icon at bounding box center [1081, 31] width 11 height 11
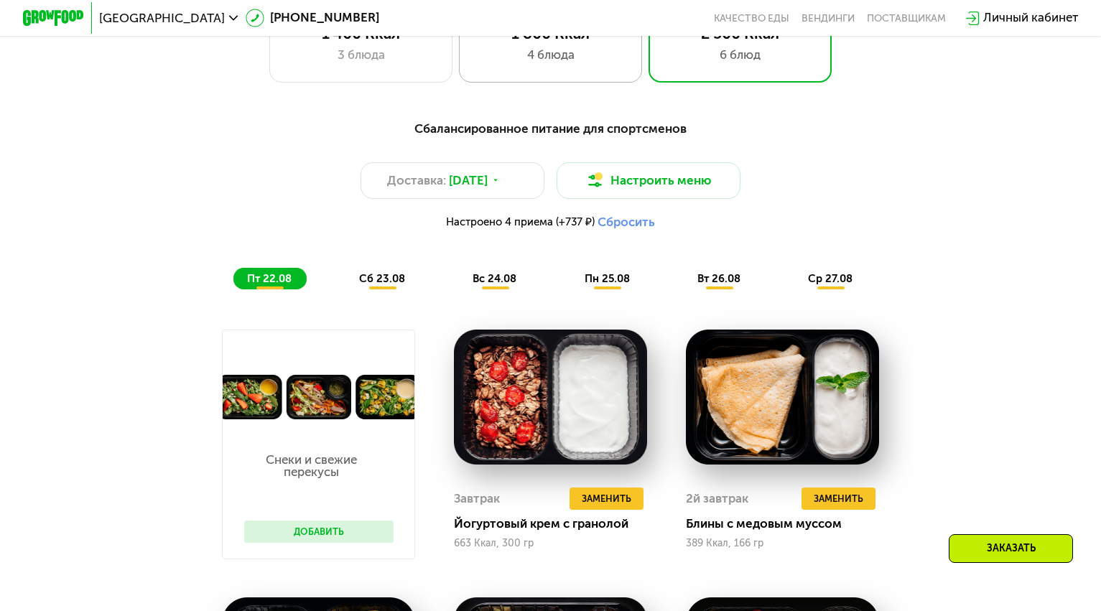
click at [590, 57] on div "4 блюда" at bounding box center [551, 55] width 152 height 19
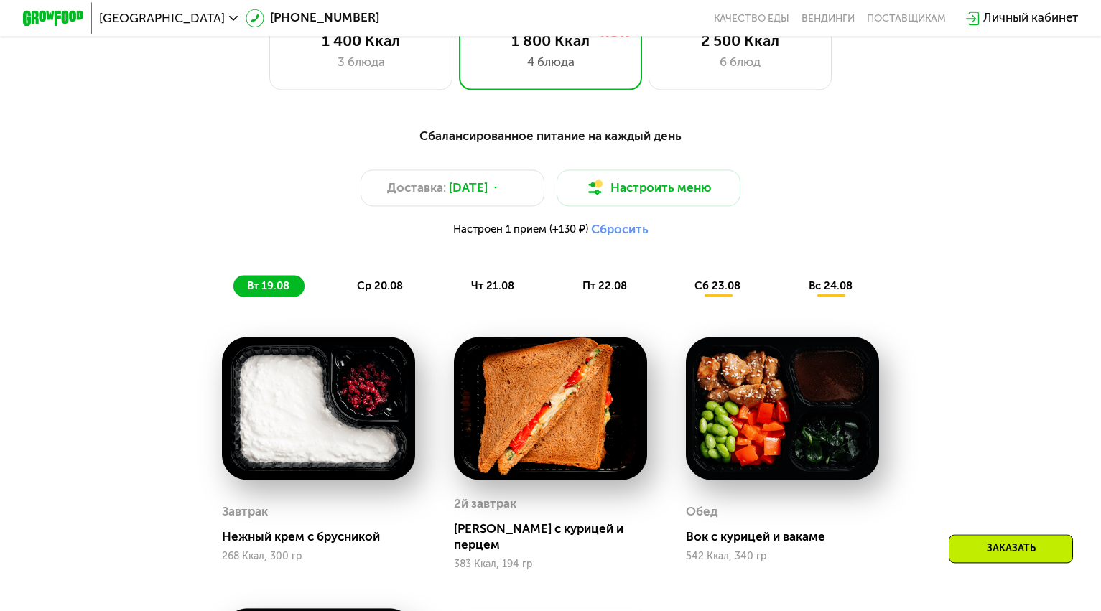
scroll to position [651, 0]
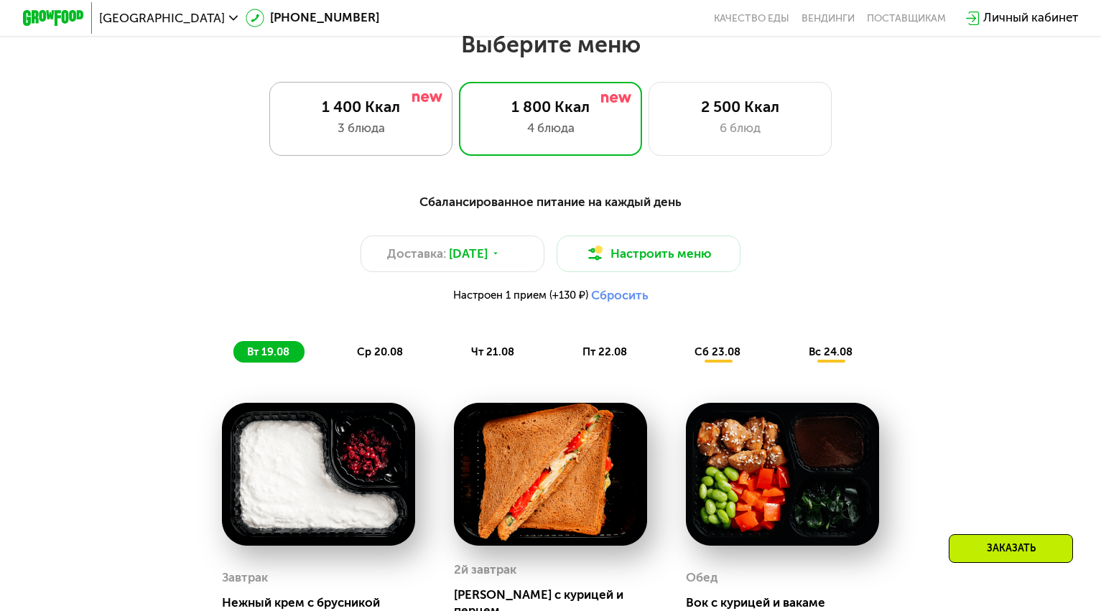
click at [459, 126] on div "1 400 Ккал 3 блюда" at bounding box center [551, 118] width 184 height 73
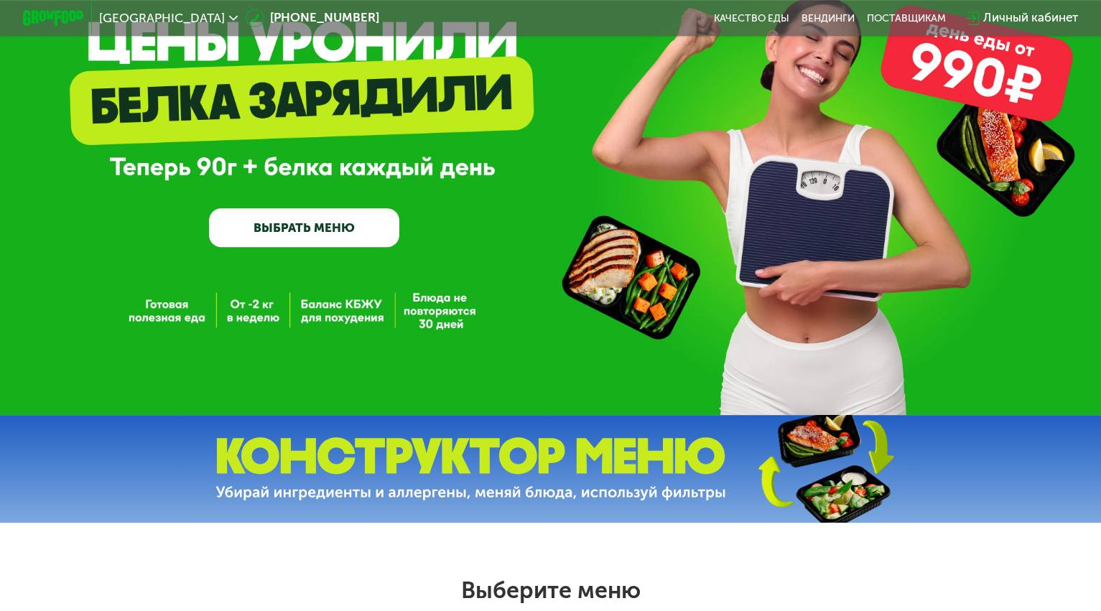
scroll to position [0, 0]
